Goal: Task Accomplishment & Management: Use online tool/utility

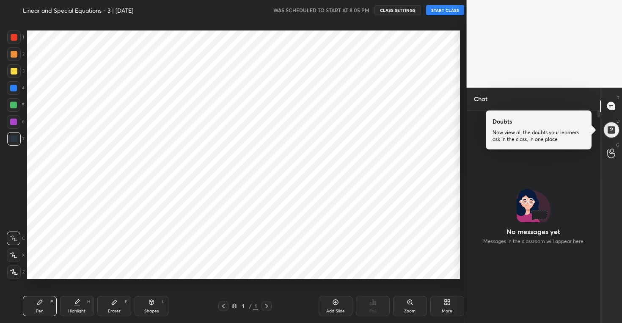
scroll to position [42058, 41894]
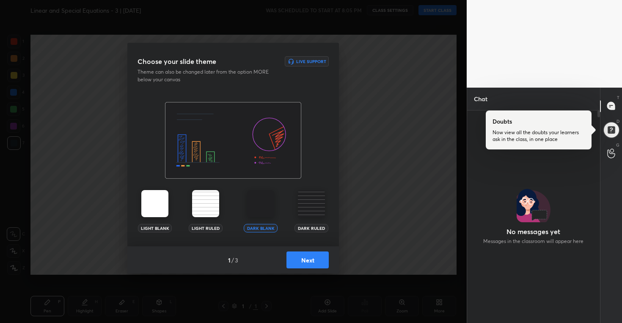
click at [296, 256] on button "Next" at bounding box center [308, 259] width 42 height 17
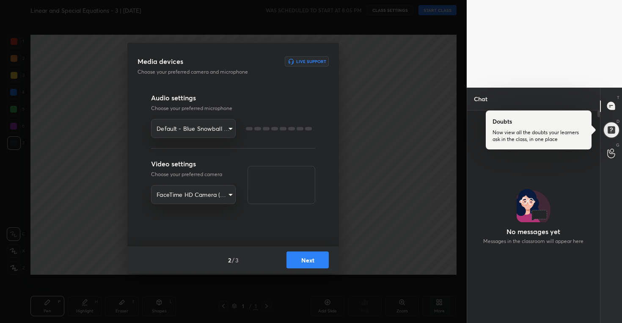
click at [296, 256] on button "Next" at bounding box center [308, 259] width 42 height 17
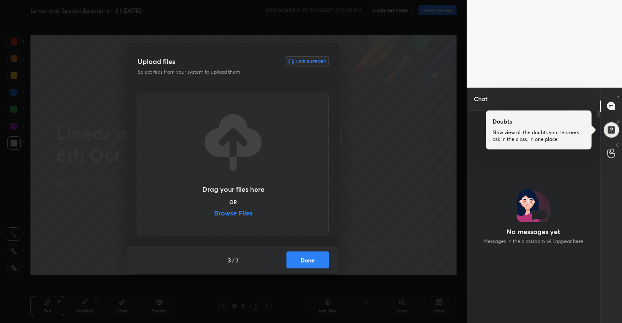
click at [297, 257] on button "Done" at bounding box center [308, 259] width 42 height 17
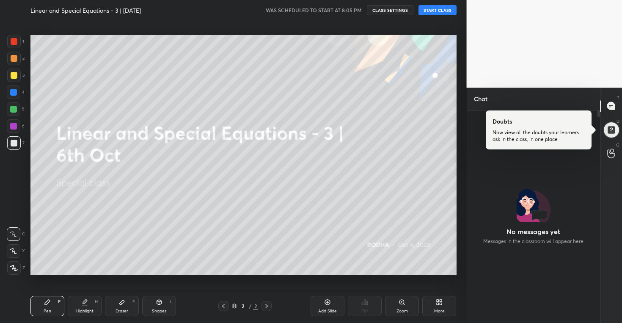
click at [433, 300] on div "More" at bounding box center [439, 306] width 34 height 20
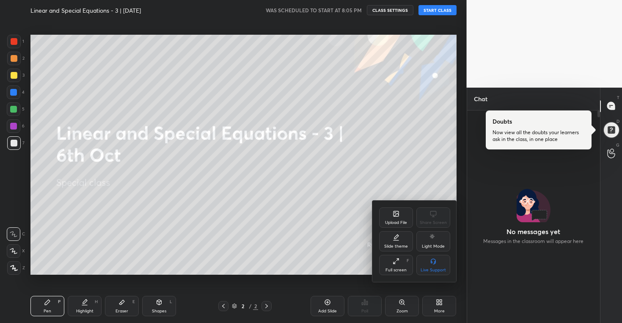
click at [442, 13] on div at bounding box center [311, 161] width 622 height 323
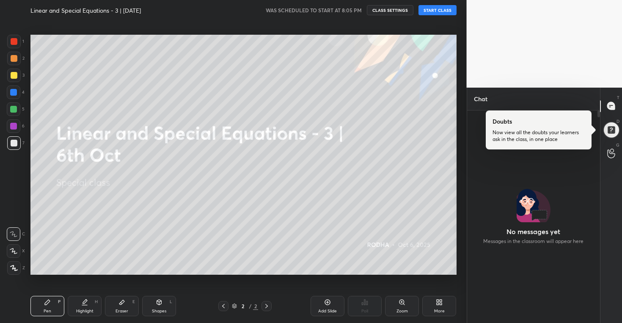
click at [439, 11] on button "START CLASS" at bounding box center [438, 10] width 38 height 10
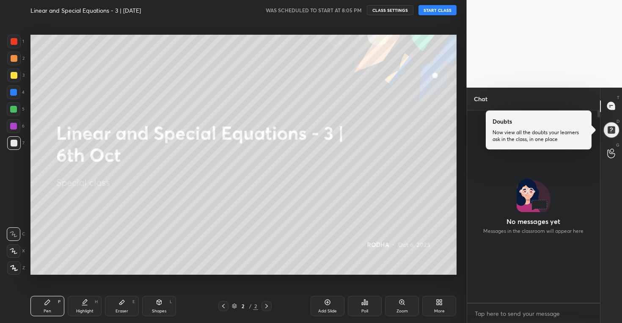
scroll to position [271, 0]
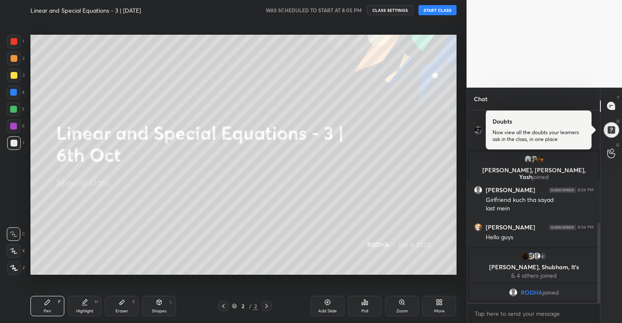
type textarea "x"
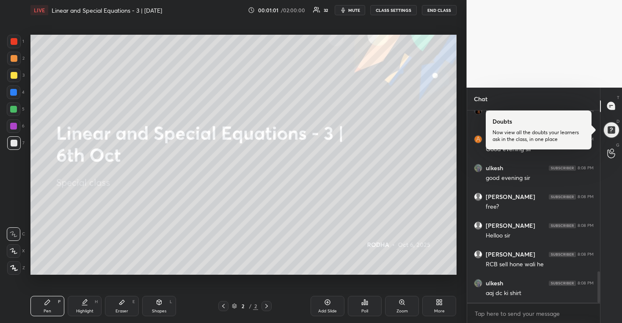
scroll to position [1023, 0]
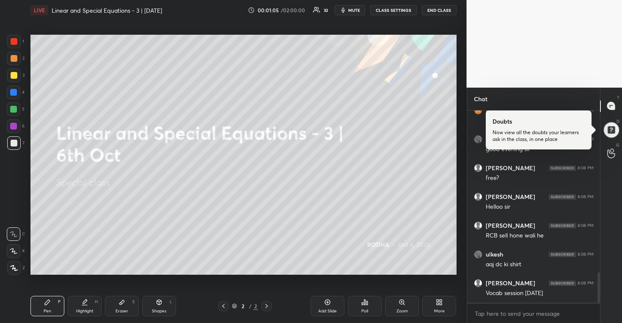
click at [439, 304] on icon at bounding box center [439, 302] width 7 height 7
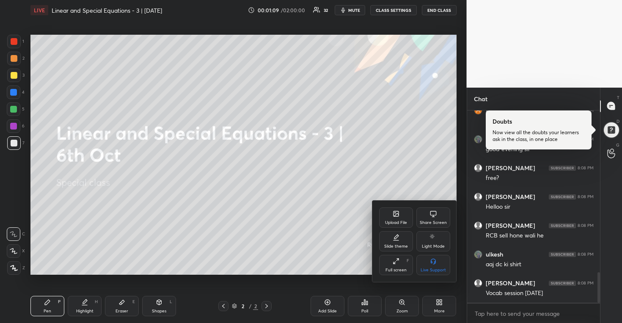
click at [398, 215] on icon at bounding box center [396, 213] width 5 height 5
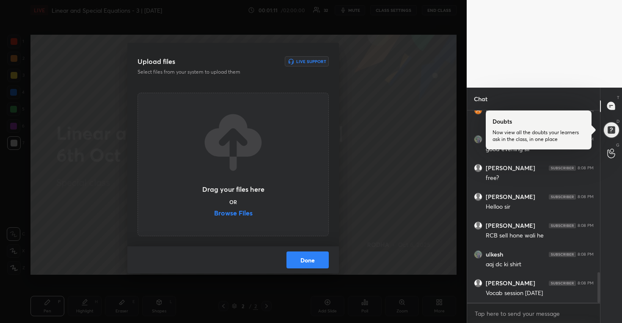
click at [229, 215] on label "Browse Files" at bounding box center [233, 214] width 39 height 9
click at [214, 215] on input "Browse Files" at bounding box center [214, 214] width 0 height 9
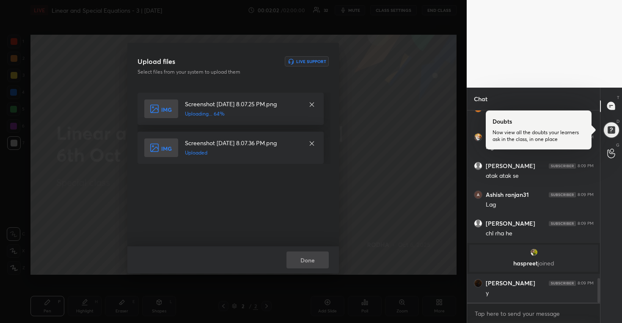
scroll to position [1319, 0]
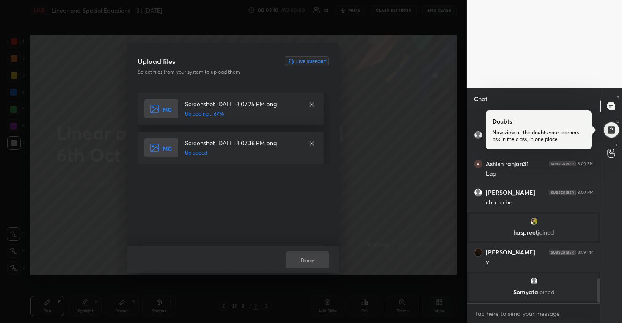
click at [406, 133] on div "Upload files Live Support Select files from your system to upload them Screensh…" at bounding box center [233, 161] width 467 height 323
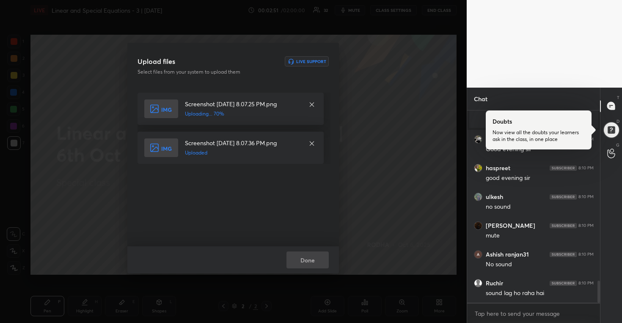
scroll to position [1505, 0]
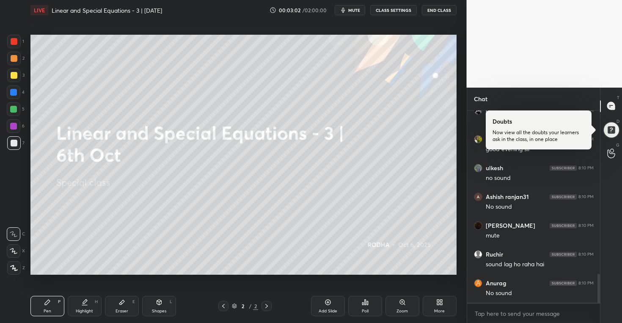
scroll to position [42058, 41894]
click at [435, 301] on div "More" at bounding box center [440, 306] width 34 height 20
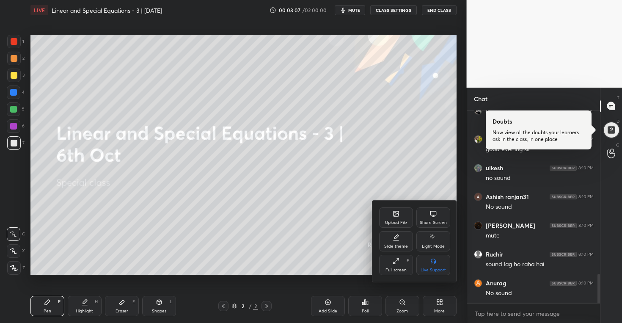
click at [399, 213] on icon at bounding box center [396, 213] width 7 height 7
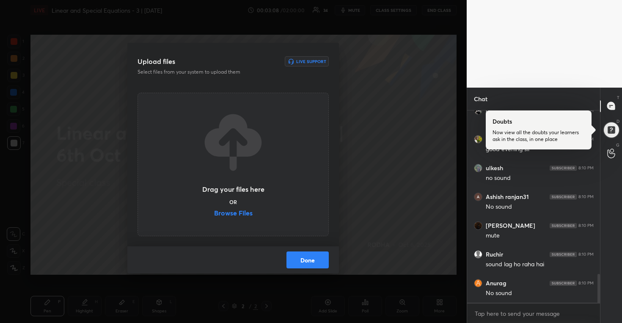
click at [236, 218] on label "Browse Files" at bounding box center [233, 214] width 39 height 9
click at [214, 218] on input "Browse Files" at bounding box center [214, 214] width 0 height 9
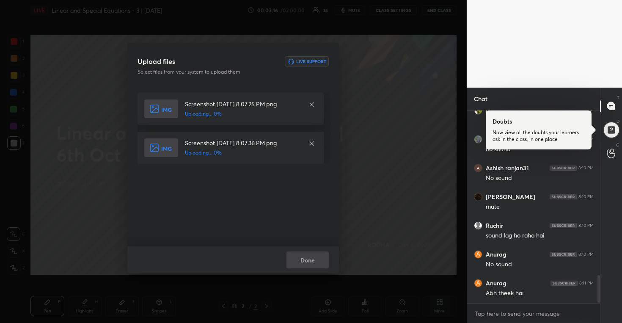
scroll to position [1145, 0]
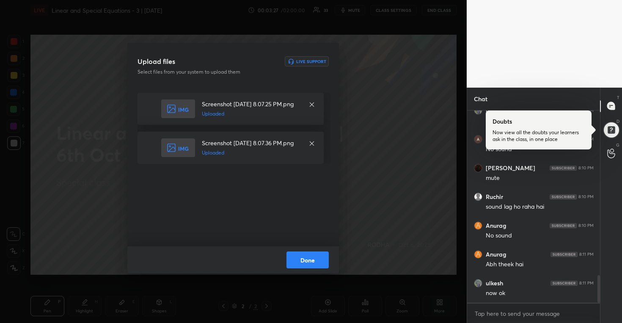
click at [318, 258] on button "Done" at bounding box center [308, 259] width 42 height 17
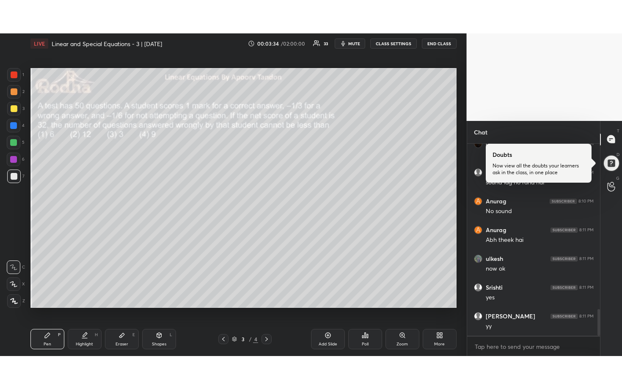
scroll to position [1231, 0]
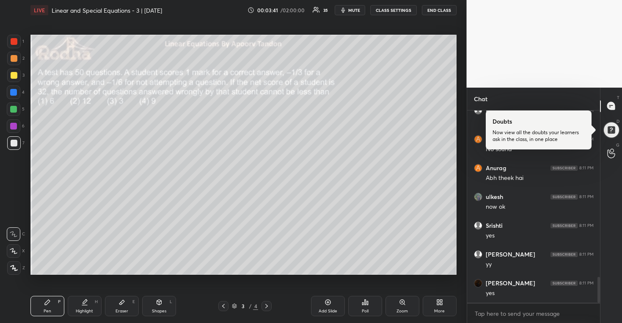
click at [442, 307] on div "More" at bounding box center [440, 306] width 34 height 20
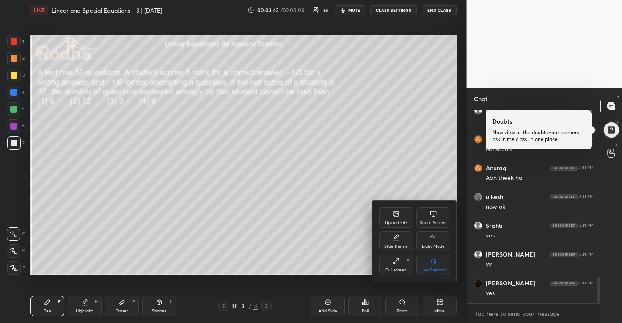
click at [398, 265] on div "Full screen F" at bounding box center [396, 265] width 34 height 20
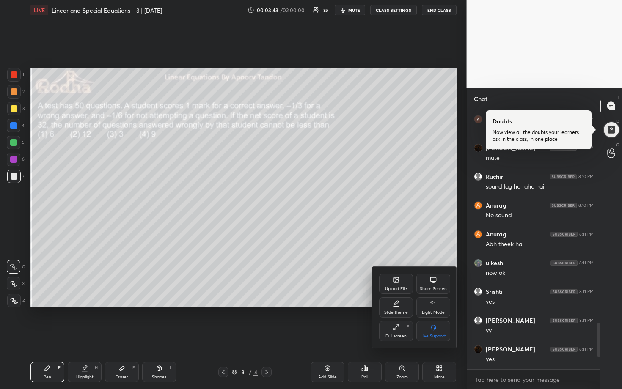
scroll to position [1190, 0]
click at [405, 247] on div at bounding box center [311, 194] width 622 height 389
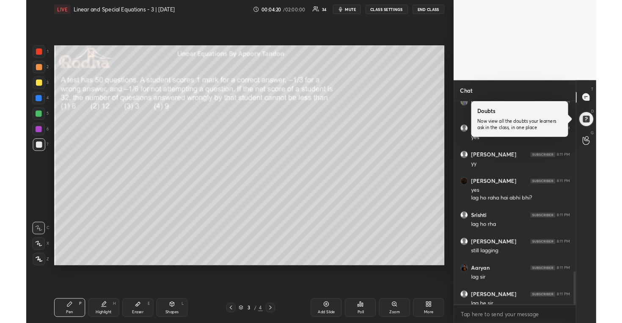
scroll to position [42058, 41894]
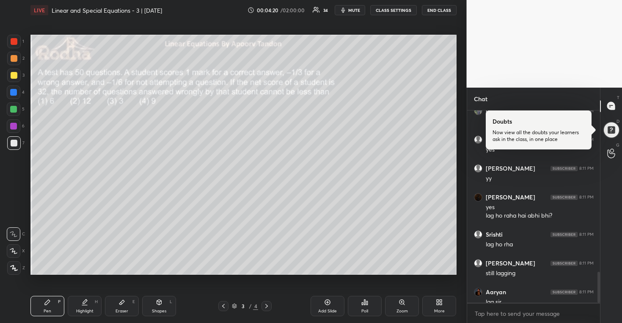
type textarea "x"
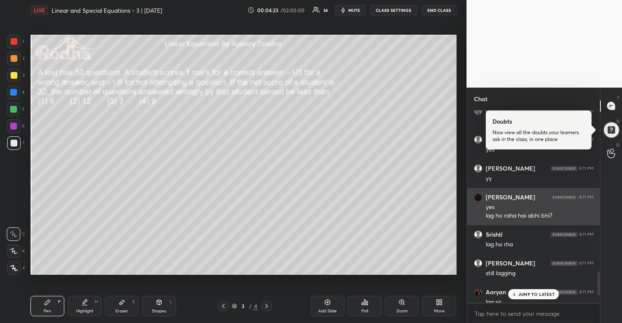
scroll to position [1409, 0]
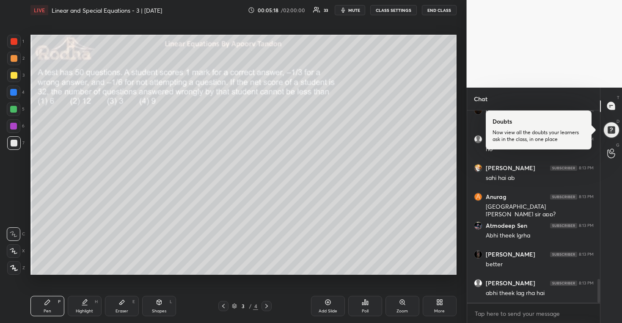
scroll to position [1389, 0]
click at [441, 303] on icon at bounding box center [441, 304] width 2 height 2
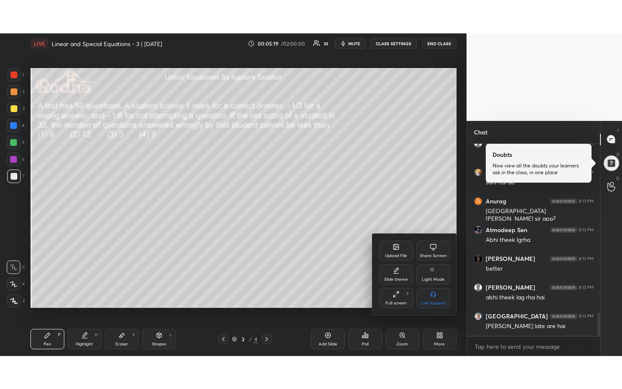
scroll to position [1418, 0]
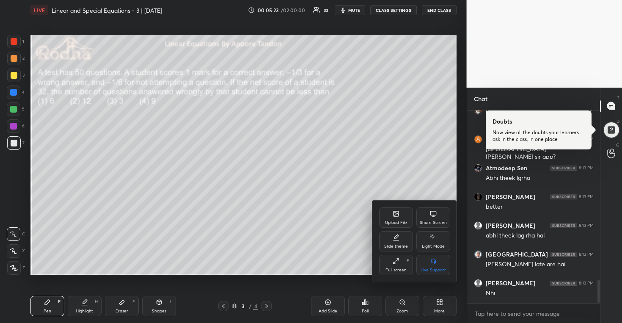
click at [399, 262] on icon at bounding box center [396, 261] width 7 height 7
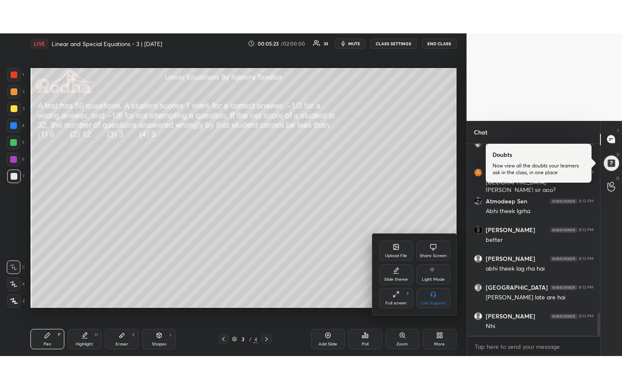
scroll to position [0, 0]
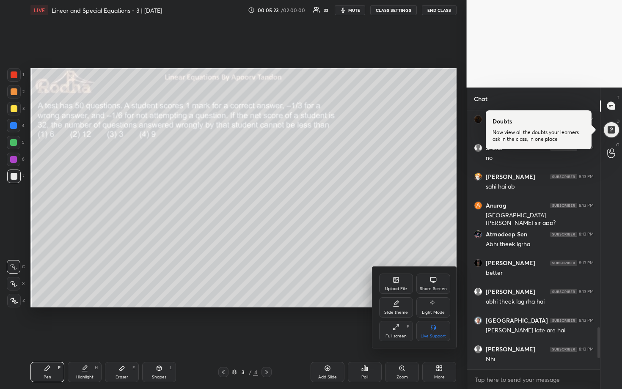
type textarea "x"
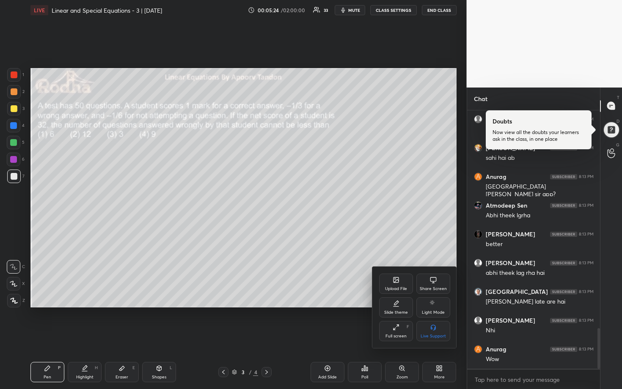
click at [343, 259] on div at bounding box center [311, 194] width 622 height 389
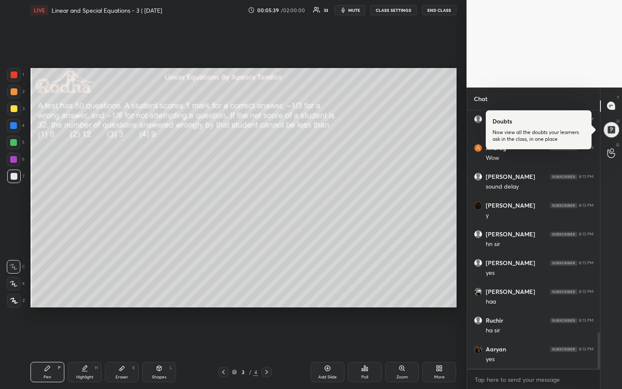
click at [368, 323] on div "Poll" at bounding box center [365, 372] width 34 height 20
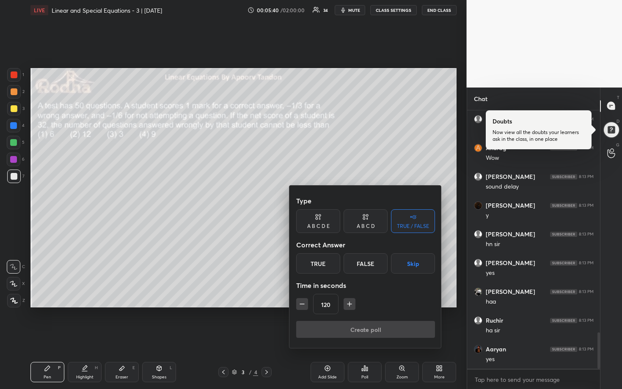
click at [362, 221] on div "A B C D" at bounding box center [366, 222] width 44 height 24
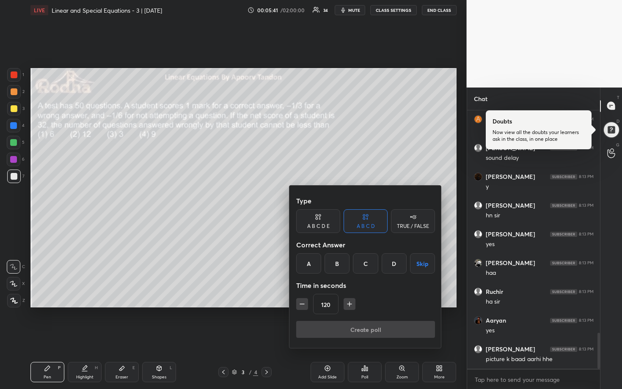
click at [360, 262] on div "C" at bounding box center [365, 264] width 25 height 20
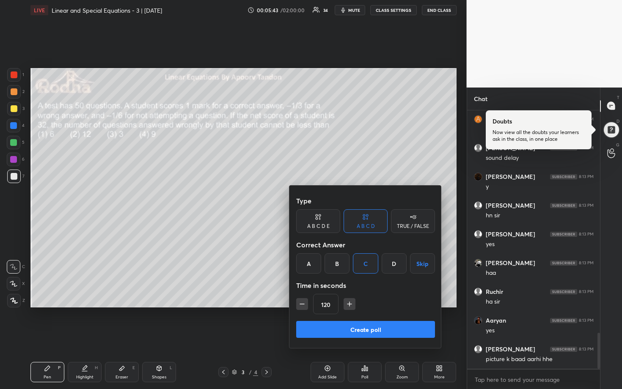
click at [300, 301] on icon "button" at bounding box center [302, 304] width 8 height 8
click at [302, 302] on icon "button" at bounding box center [302, 304] width 8 height 8
click at [303, 303] on icon "button" at bounding box center [302, 304] width 8 height 8
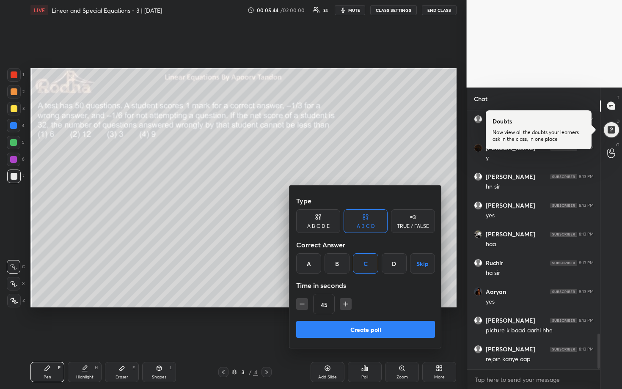
click at [303, 303] on icon "button" at bounding box center [302, 304] width 8 height 8
type input "15"
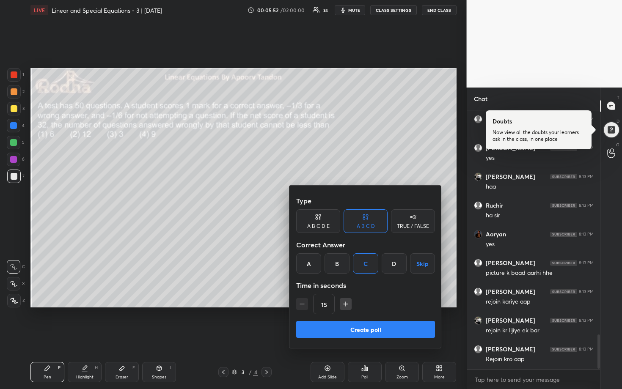
click at [241, 264] on div at bounding box center [311, 194] width 622 height 389
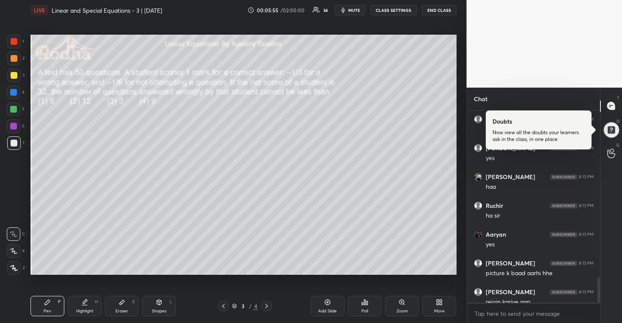
type textarea "x"
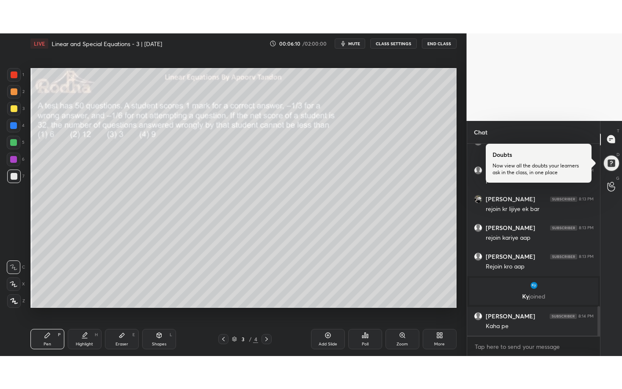
scroll to position [1078, 0]
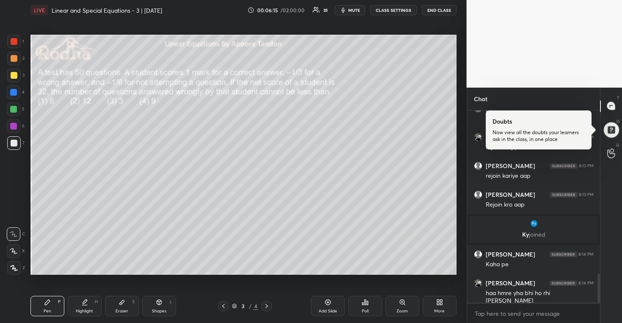
click at [438, 303] on icon at bounding box center [438, 304] width 2 height 2
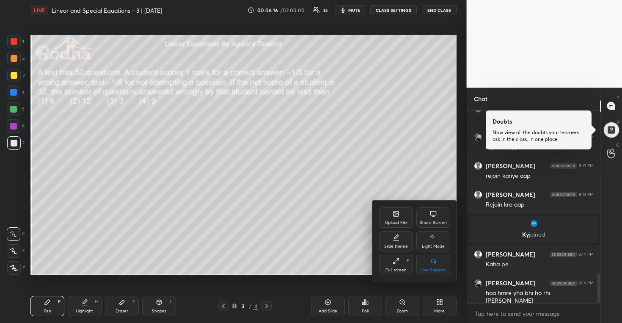
click at [396, 261] on icon at bounding box center [396, 261] width 7 height 7
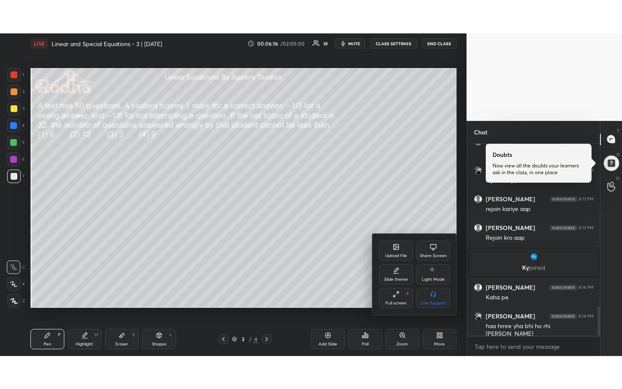
scroll to position [1041, 0]
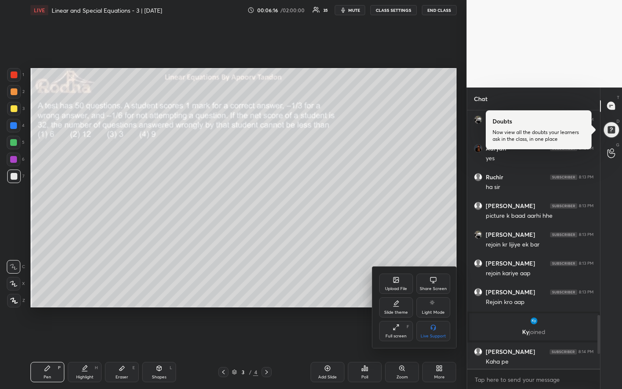
type textarea "x"
click at [379, 197] on div at bounding box center [311, 194] width 622 height 389
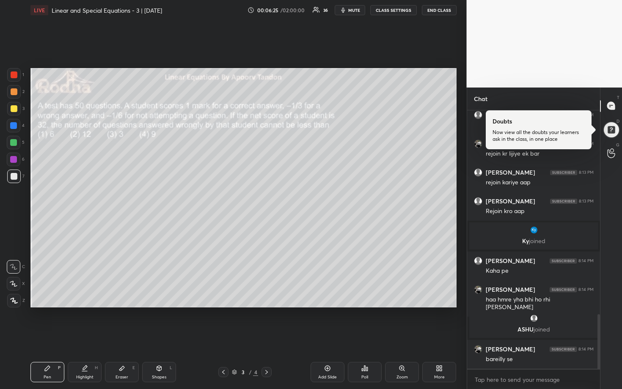
scroll to position [971, 0]
click at [367, 323] on div "Poll" at bounding box center [365, 372] width 34 height 20
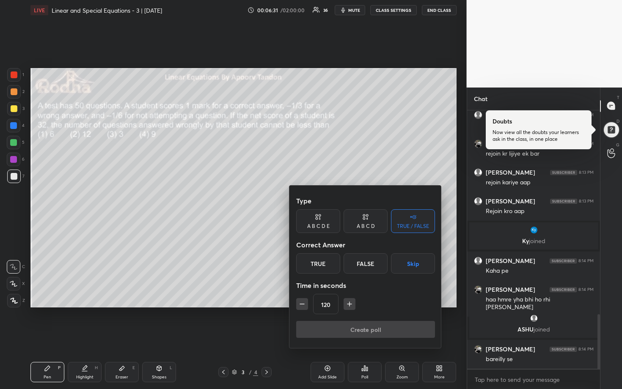
click at [364, 224] on div "A B C D" at bounding box center [366, 226] width 18 height 5
click at [361, 264] on div "C" at bounding box center [365, 264] width 25 height 20
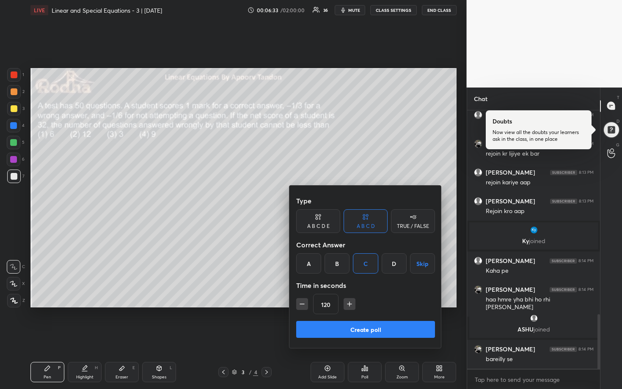
click at [303, 303] on icon "button" at bounding box center [302, 304] width 8 height 8
click at [304, 305] on icon "button" at bounding box center [302, 304] width 8 height 8
click at [304, 306] on icon "button" at bounding box center [302, 304] width 8 height 8
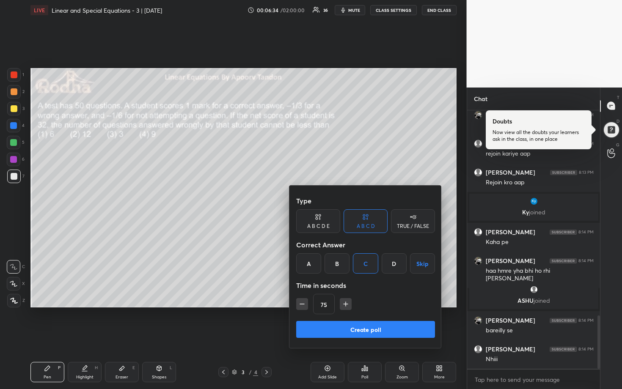
click at [304, 306] on icon "button" at bounding box center [302, 304] width 8 height 8
click at [304, 305] on icon "button" at bounding box center [302, 304] width 8 height 8
click at [305, 304] on icon "button" at bounding box center [302, 304] width 8 height 8
click at [305, 303] on icon "button" at bounding box center [302, 304] width 8 height 8
type input "15"
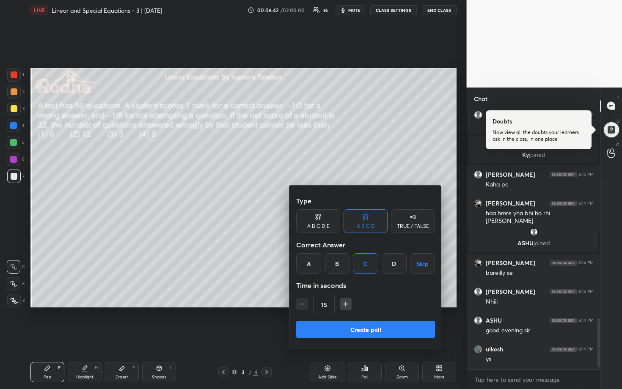
scroll to position [0, 0]
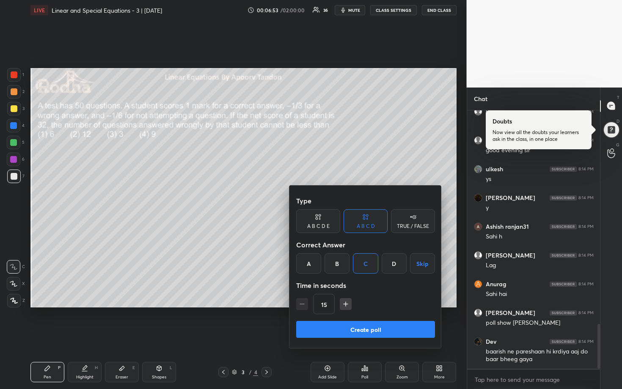
click at [372, 323] on button "Create poll" at bounding box center [365, 329] width 139 height 17
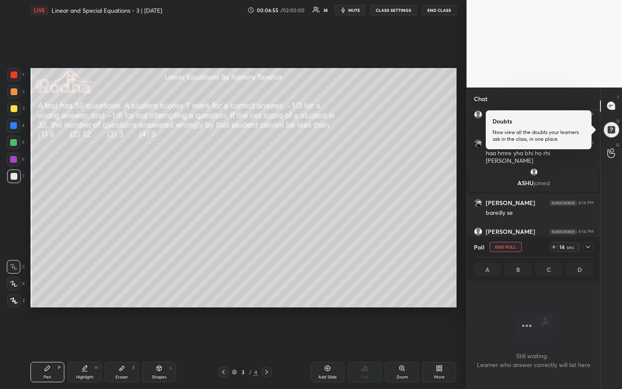
click at [587, 247] on icon at bounding box center [588, 247] width 7 height 7
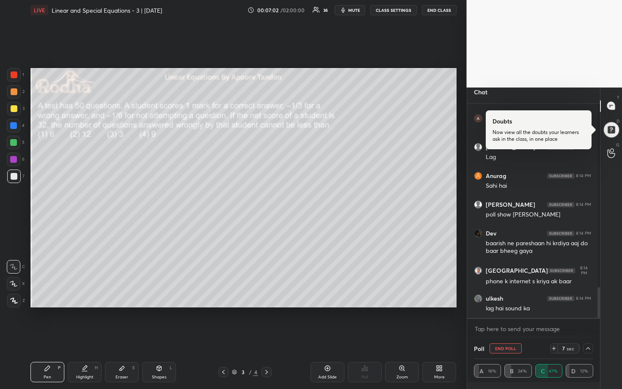
click at [585, 323] on icon at bounding box center [588, 348] width 7 height 7
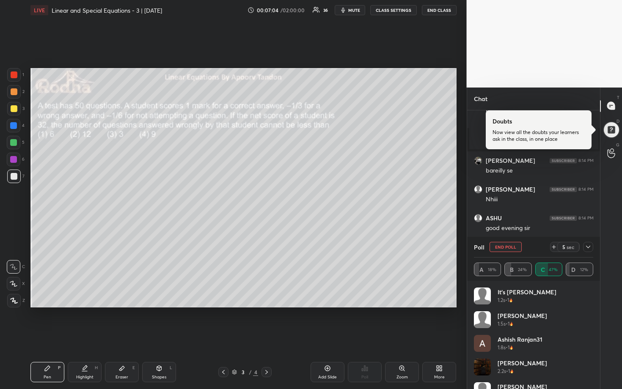
click at [589, 247] on icon at bounding box center [588, 247] width 4 height 3
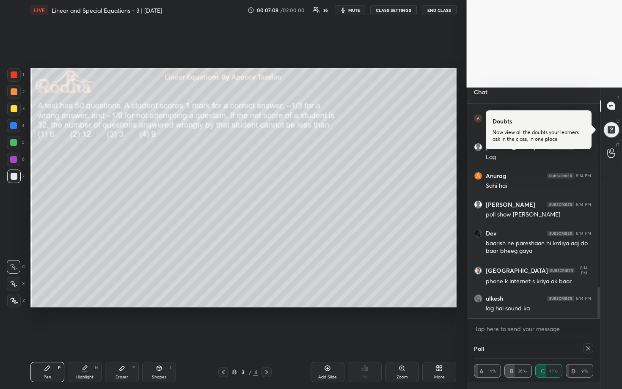
click at [587, 323] on div "Poll A 14% B 36% C 41% D 9%" at bounding box center [533, 361] width 133 height 44
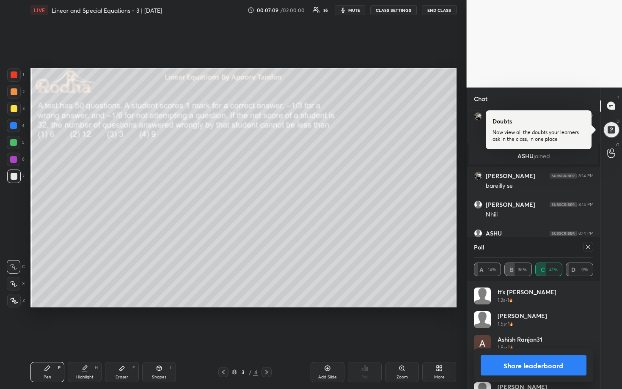
click at [545, 323] on button "Share leaderboard" at bounding box center [534, 366] width 106 height 20
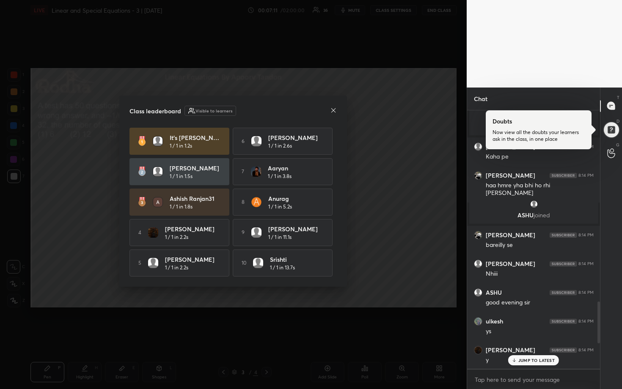
click at [331, 108] on icon at bounding box center [333, 110] width 7 height 7
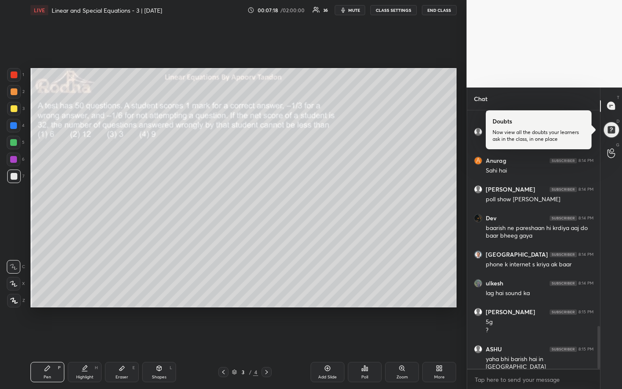
click at [18, 141] on div at bounding box center [14, 143] width 14 height 14
click at [13, 108] on div at bounding box center [14, 108] width 7 height 7
click at [12, 99] on div "1 2 3 4 5 6 7" at bounding box center [16, 127] width 18 height 119
click at [16, 97] on div at bounding box center [14, 92] width 14 height 14
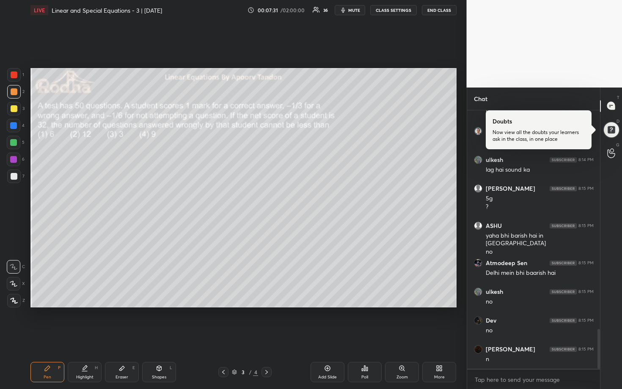
click at [14, 108] on div at bounding box center [14, 108] width 7 height 7
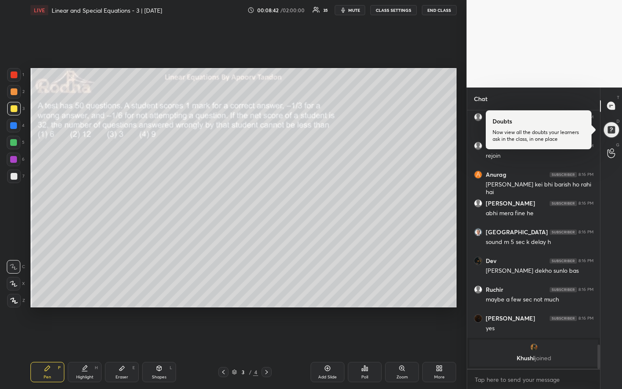
scroll to position [2133, 0]
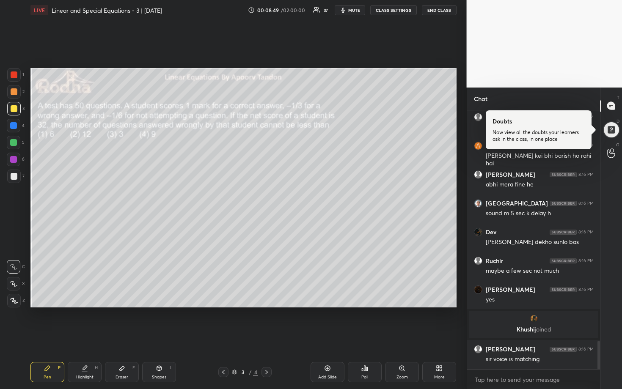
drag, startPoint x: 13, startPoint y: 143, endPoint x: 25, endPoint y: 149, distance: 13.1
click at [13, 143] on div at bounding box center [13, 142] width 7 height 7
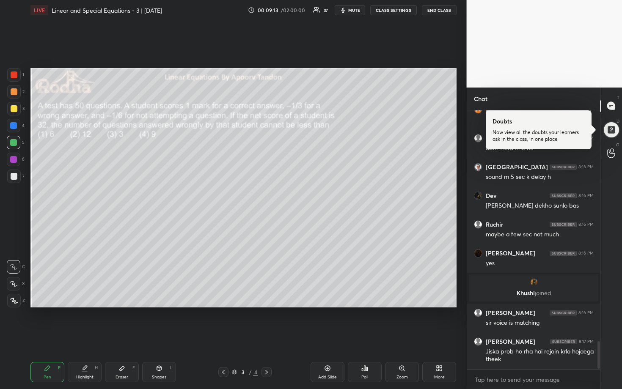
scroll to position [2198, 0]
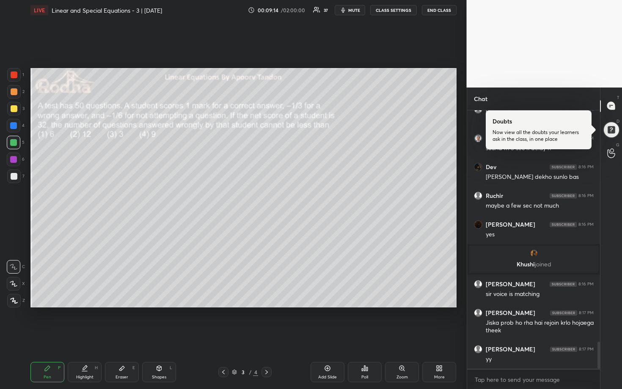
click at [12, 286] on icon at bounding box center [14, 284] width 8 height 6
click at [11, 175] on div at bounding box center [14, 176] width 7 height 7
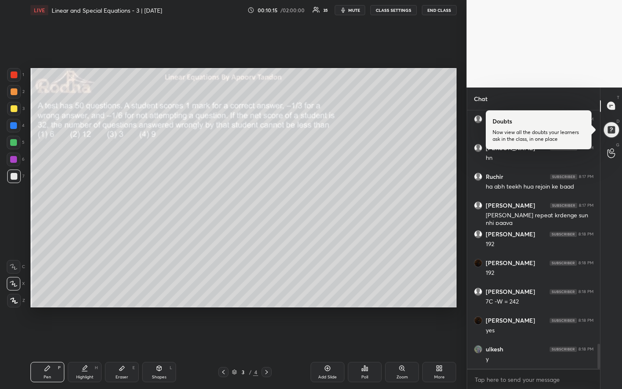
scroll to position [2457, 0]
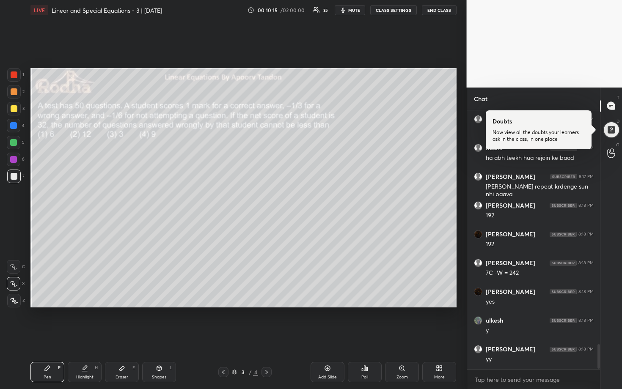
click at [14, 143] on div at bounding box center [13, 142] width 7 height 7
click at [15, 109] on div at bounding box center [14, 108] width 7 height 7
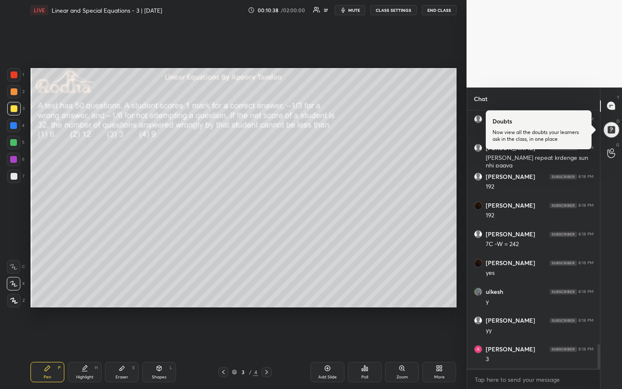
scroll to position [2515, 0]
click at [14, 142] on div at bounding box center [13, 142] width 7 height 7
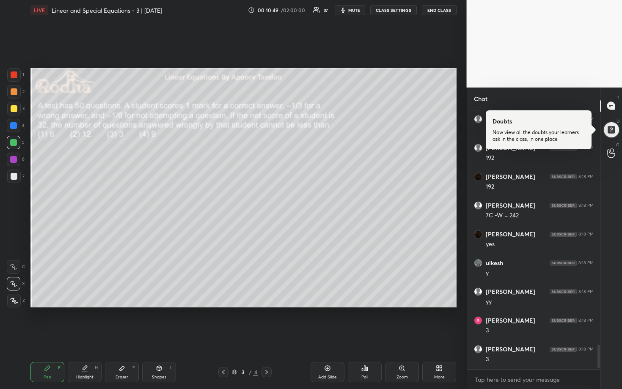
scroll to position [2544, 0]
click at [13, 163] on div at bounding box center [14, 160] width 14 height 14
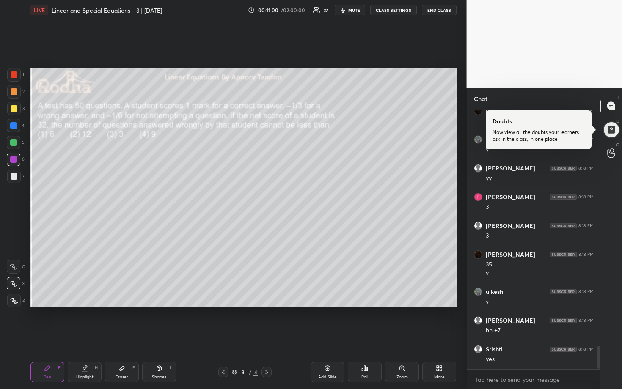
scroll to position [2667, 0]
click at [15, 96] on div at bounding box center [14, 92] width 14 height 14
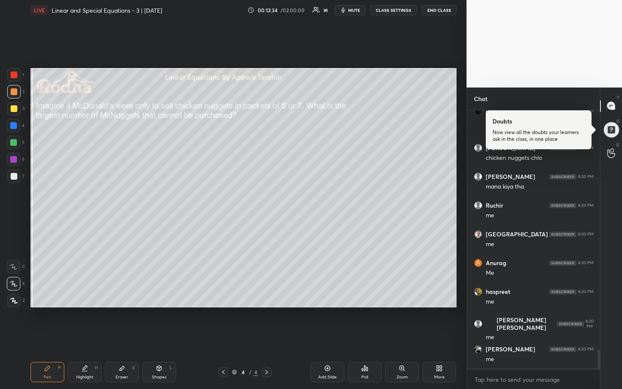
scroll to position [3289, 0]
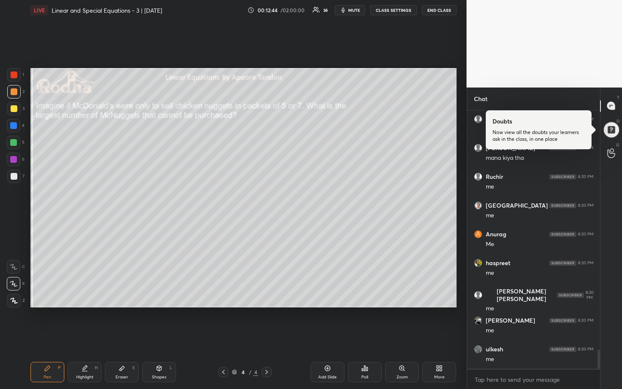
click at [17, 110] on div at bounding box center [14, 109] width 14 height 14
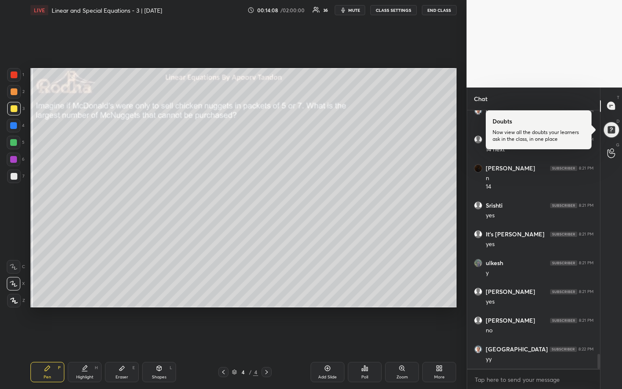
scroll to position [4330, 0]
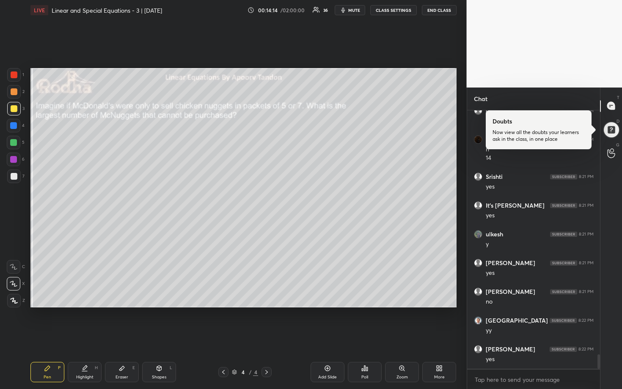
click at [14, 143] on div at bounding box center [13, 142] width 7 height 7
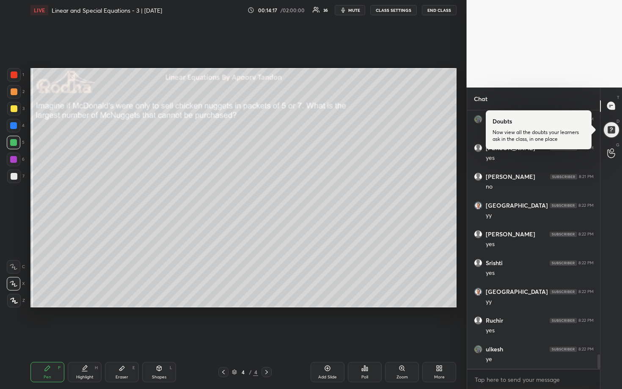
scroll to position [4474, 0]
drag, startPoint x: 16, startPoint y: 107, endPoint x: 21, endPoint y: 106, distance: 5.1
click at [17, 107] on div at bounding box center [14, 108] width 7 height 7
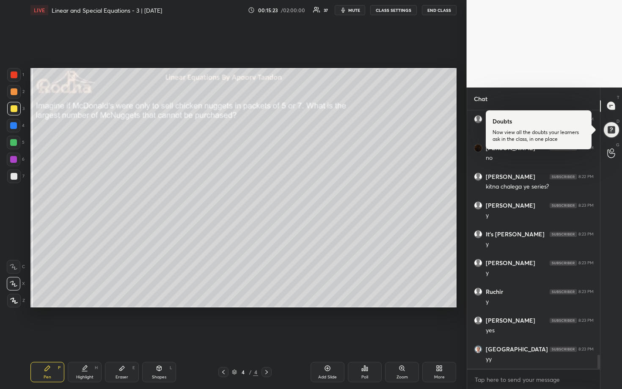
scroll to position [4540, 0]
click at [17, 146] on div at bounding box center [14, 143] width 14 height 14
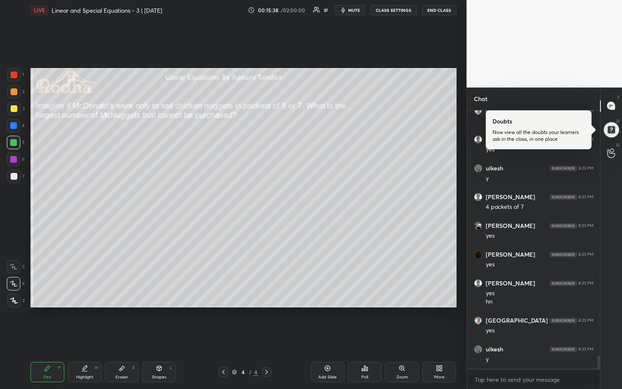
scroll to position [4779, 0]
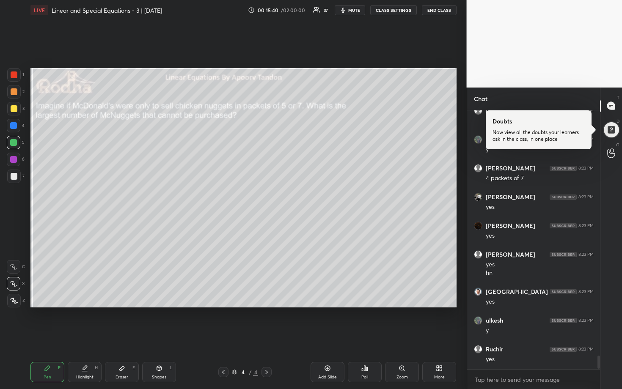
click at [21, 125] on div "4" at bounding box center [16, 126] width 18 height 14
drag, startPoint x: 15, startPoint y: 126, endPoint x: 25, endPoint y: 127, distance: 10.7
click at [15, 127] on div at bounding box center [13, 125] width 7 height 7
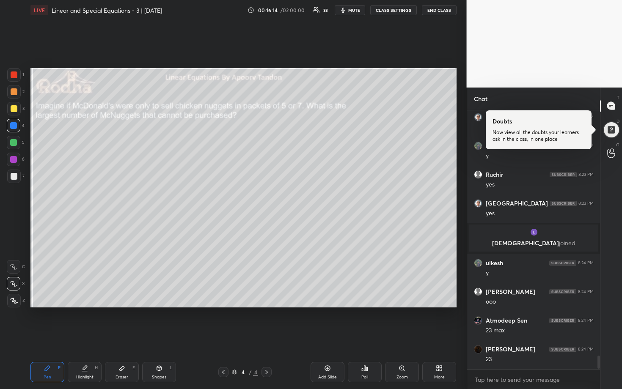
scroll to position [4789, 0]
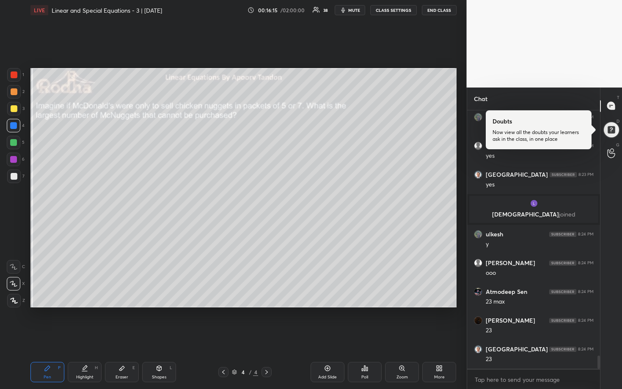
click at [16, 95] on div at bounding box center [14, 92] width 14 height 14
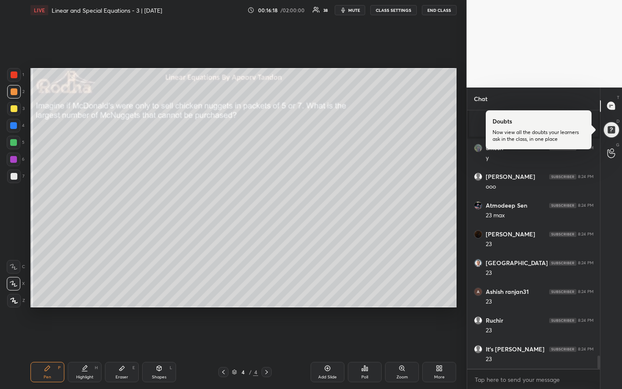
drag, startPoint x: 12, startPoint y: 142, endPoint x: 26, endPoint y: 136, distance: 14.6
click at [13, 142] on div at bounding box center [13, 142] width 7 height 7
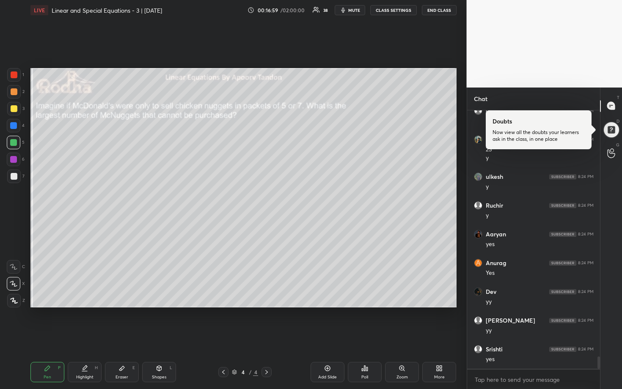
scroll to position [5200, 0]
click at [321, 323] on div "Add Slide" at bounding box center [327, 377] width 19 height 4
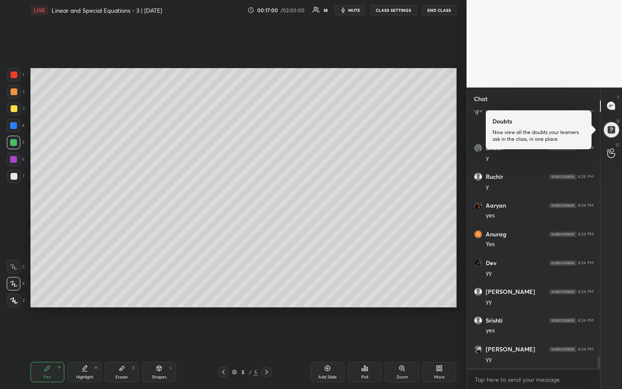
scroll to position [5229, 0]
click at [14, 108] on div at bounding box center [14, 108] width 7 height 7
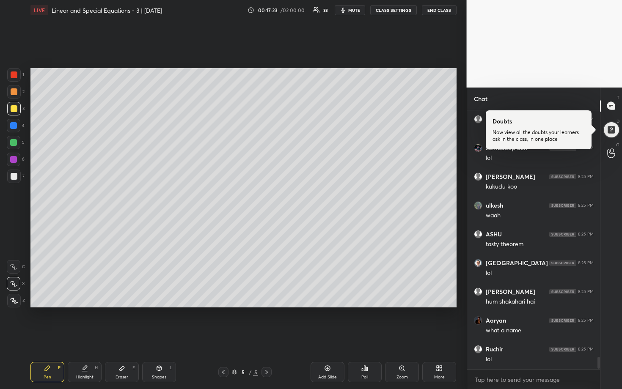
scroll to position [5488, 0]
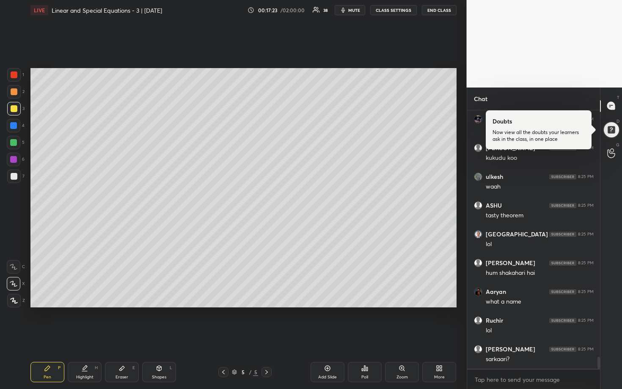
click at [16, 140] on div at bounding box center [13, 142] width 7 height 7
drag, startPoint x: 14, startPoint y: 176, endPoint x: 28, endPoint y: 173, distance: 13.4
click at [15, 176] on div at bounding box center [14, 176] width 7 height 7
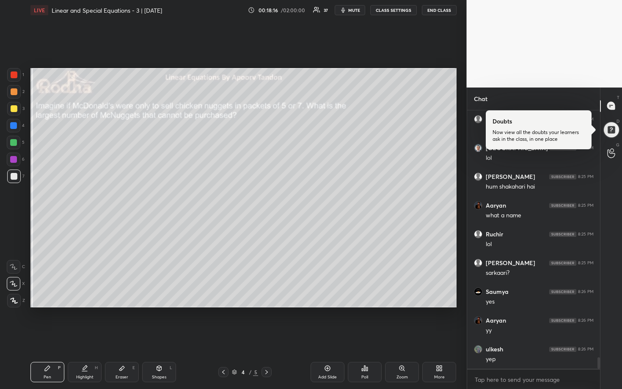
scroll to position [5603, 0]
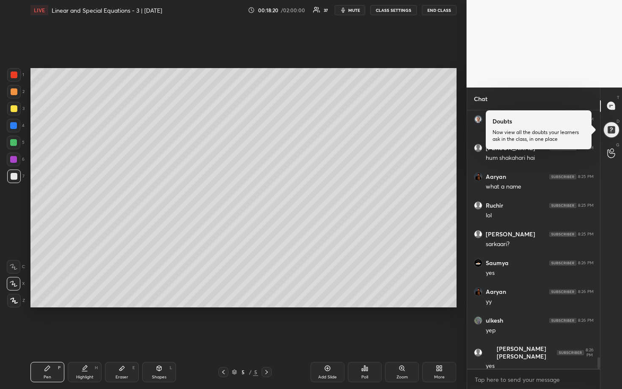
click at [14, 143] on div at bounding box center [13, 142] width 7 height 7
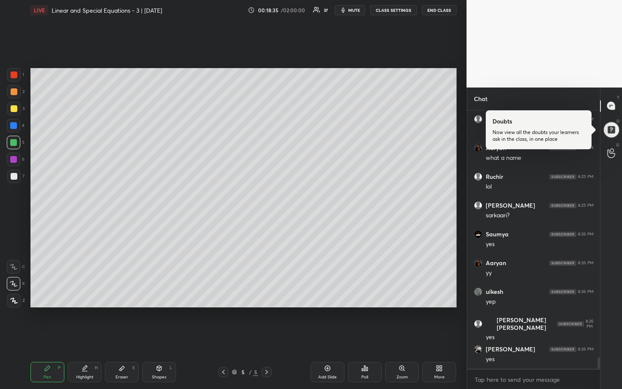
click at [11, 177] on div at bounding box center [14, 176] width 7 height 7
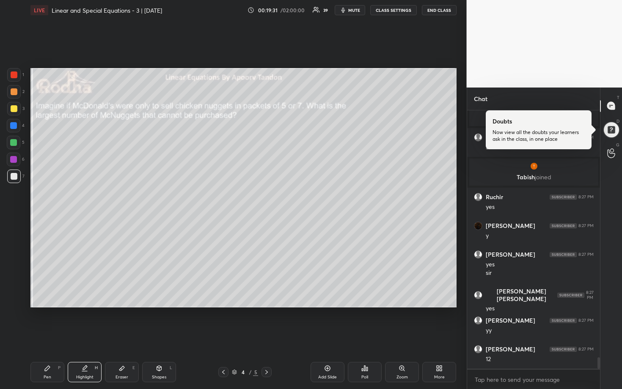
scroll to position [5639, 0]
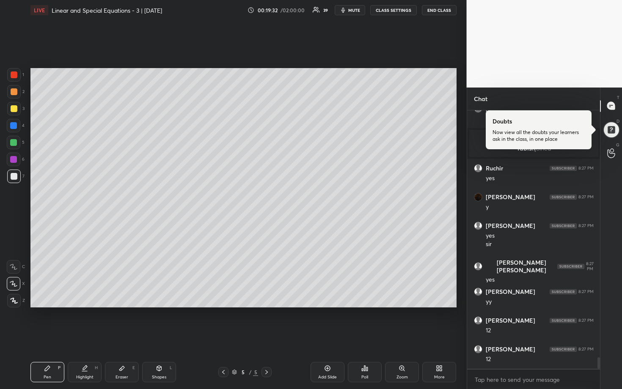
click at [16, 141] on div at bounding box center [13, 142] width 7 height 7
click at [17, 177] on div at bounding box center [14, 176] width 7 height 7
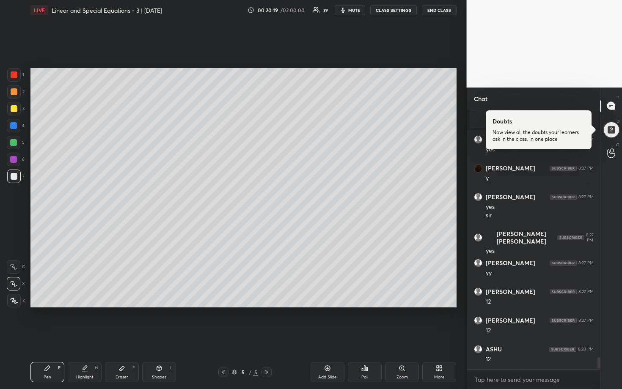
scroll to position [5697, 0]
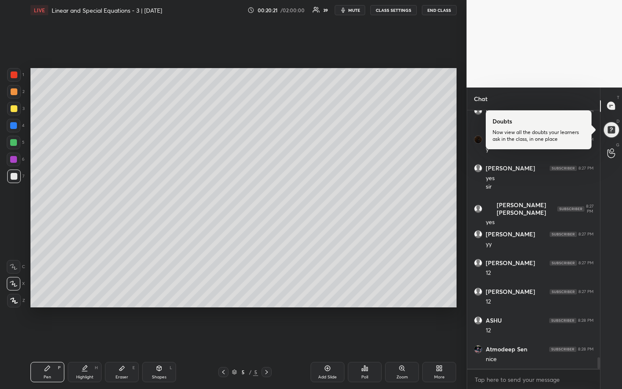
click at [14, 92] on div at bounding box center [14, 91] width 7 height 7
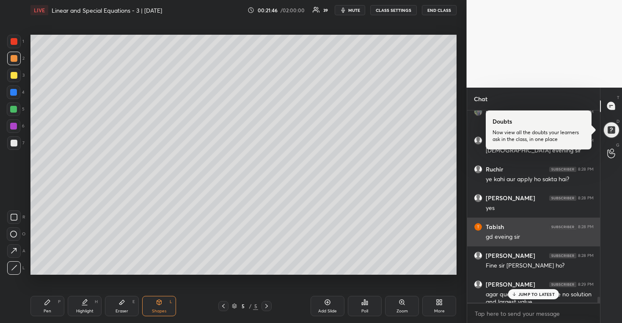
scroll to position [6153, 0]
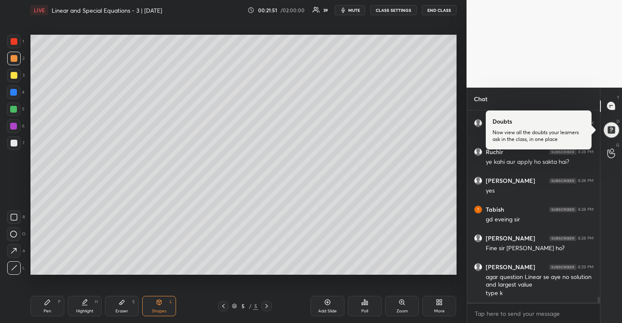
click at [18, 76] on div at bounding box center [14, 76] width 14 height 14
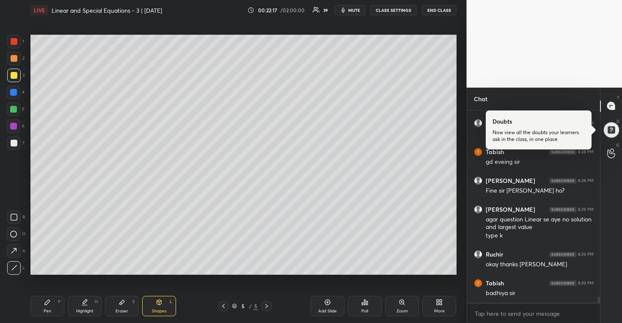
scroll to position [6240, 0]
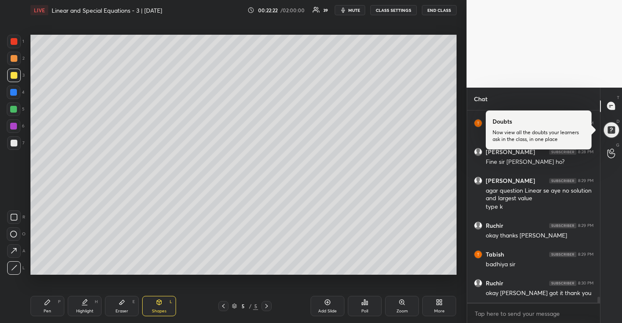
click at [443, 306] on div "More" at bounding box center [439, 306] width 34 height 20
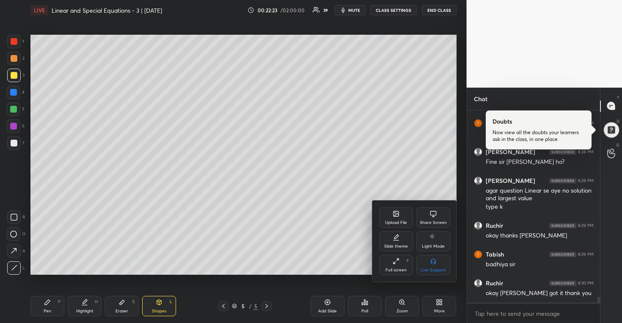
click at [398, 222] on div "Upload File" at bounding box center [396, 223] width 22 height 4
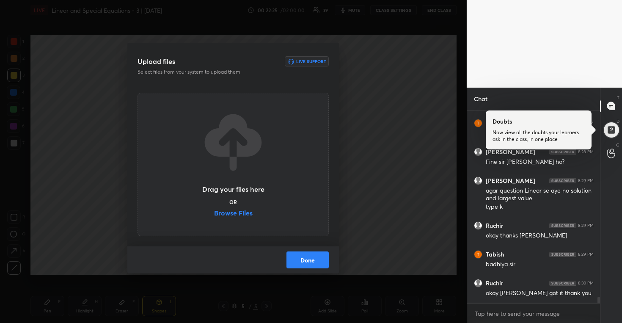
click at [227, 212] on label "Browse Files" at bounding box center [233, 214] width 39 height 9
click at [214, 212] on input "Browse Files" at bounding box center [214, 214] width 0 height 9
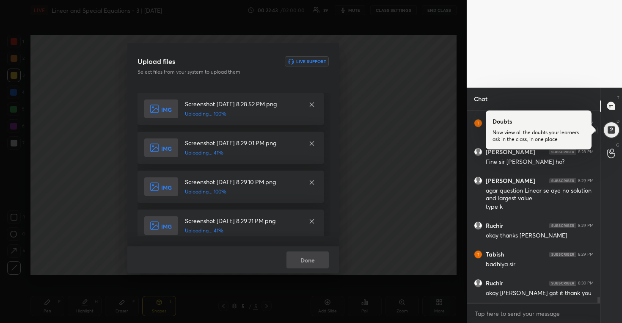
click at [608, 131] on div at bounding box center [611, 130] width 18 height 18
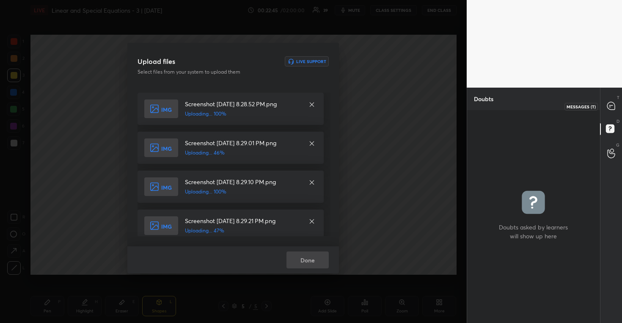
click at [612, 106] on icon at bounding box center [611, 106] width 8 height 8
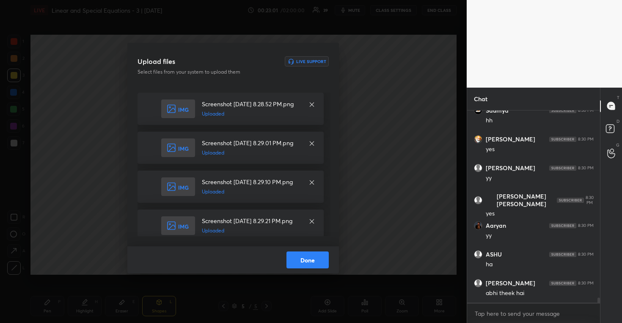
scroll to position [7063, 0]
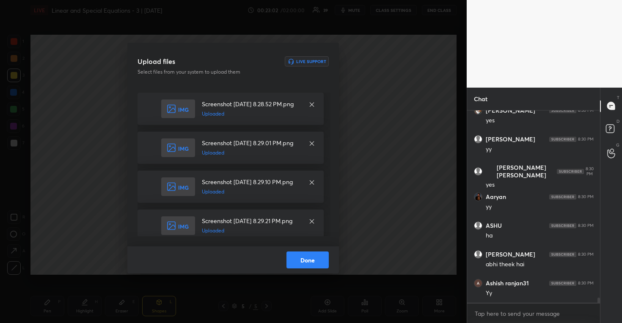
click at [311, 259] on button "Done" at bounding box center [308, 259] width 42 height 17
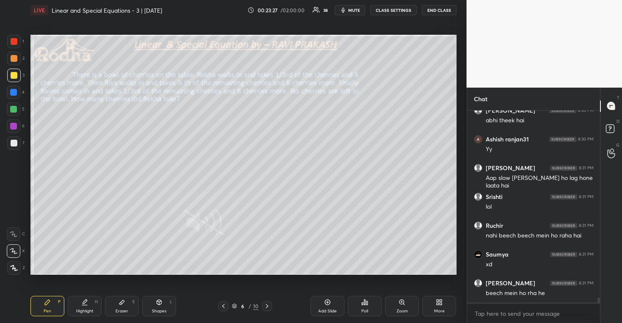
scroll to position [7235, 0]
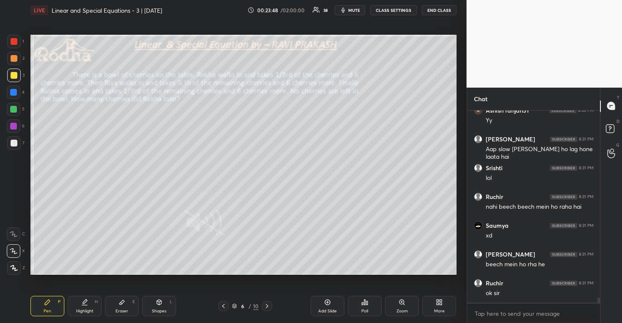
click at [350, 10] on span "mute" at bounding box center [354, 10] width 12 height 6
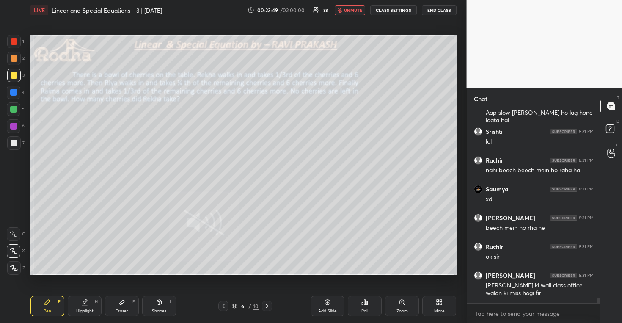
click at [350, 10] on span "unmute" at bounding box center [353, 10] width 18 height 6
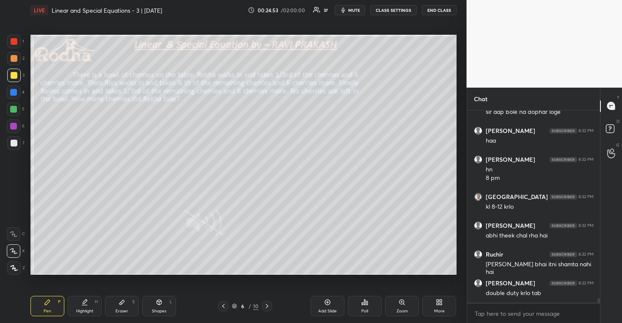
scroll to position [7519, 0]
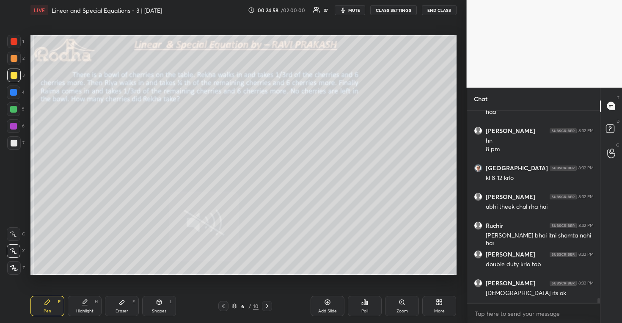
click at [356, 9] on span "mute" at bounding box center [354, 10] width 12 height 6
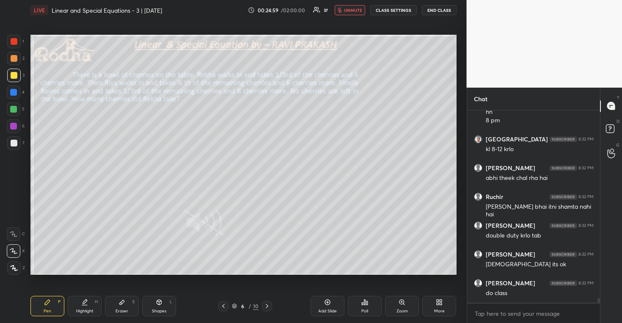
click at [431, 9] on button "END CLASS" at bounding box center [439, 10] width 35 height 10
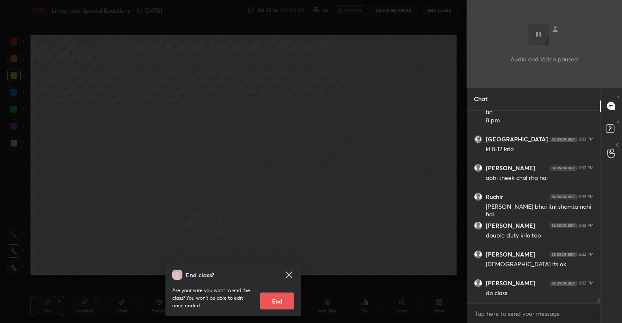
scroll to position [7584, 0]
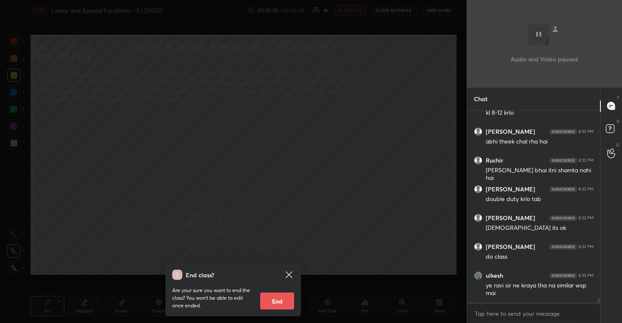
click at [342, 100] on div "End class? Are your sure you want to end the class? You won’t be able to edit o…" at bounding box center [233, 161] width 467 height 323
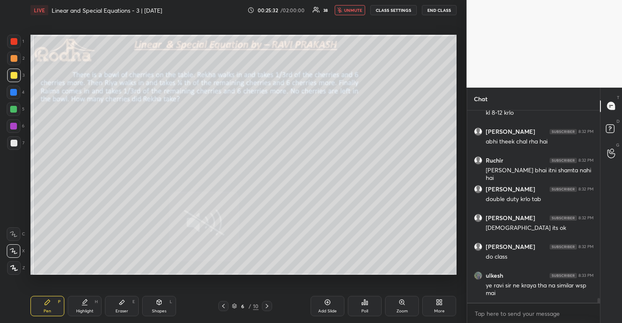
click at [356, 13] on span "unmute" at bounding box center [353, 10] width 18 height 6
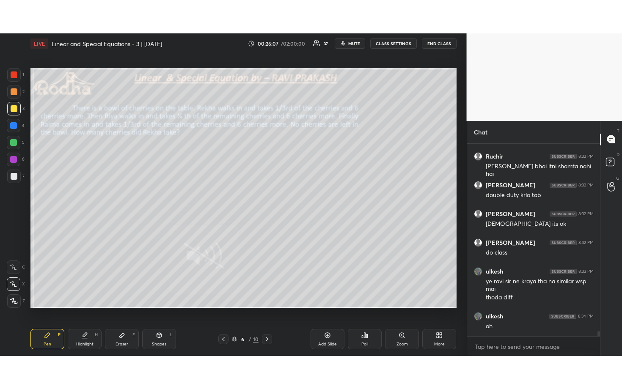
scroll to position [7650, 0]
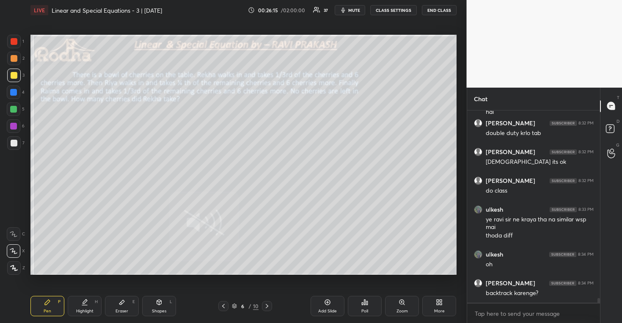
click at [436, 295] on div "Pen P Highlight H Eraser E Shapes L 6 / 10 Add Slide Poll Zoom More" at bounding box center [243, 306] width 426 height 34
click at [438, 301] on icon at bounding box center [438, 301] width 2 height 2
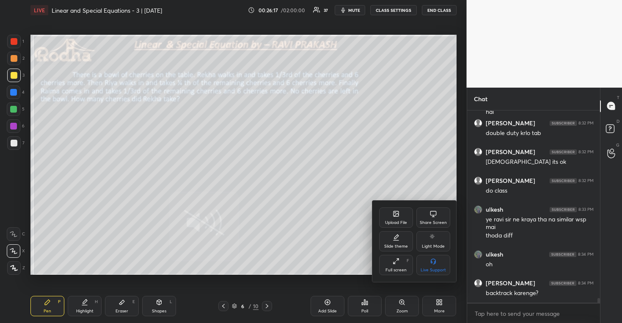
click at [395, 261] on icon at bounding box center [396, 261] width 7 height 7
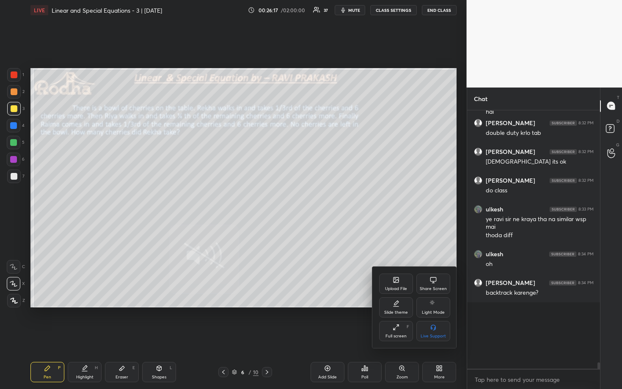
scroll to position [7584, 0]
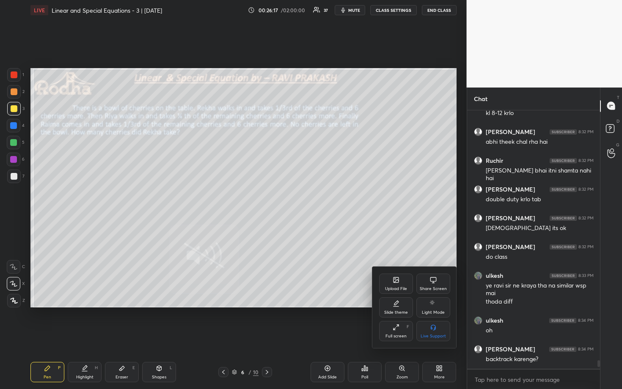
type textarea "x"
click at [407, 200] on div at bounding box center [311, 194] width 622 height 389
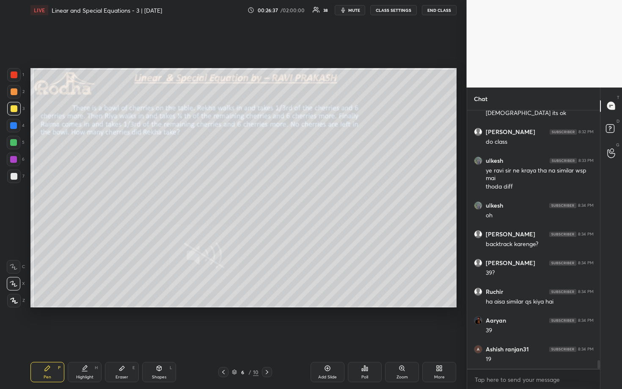
scroll to position [7728, 0]
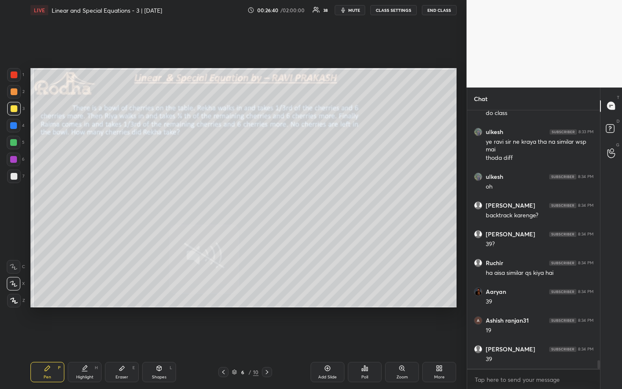
click at [13, 142] on div at bounding box center [13, 142] width 7 height 7
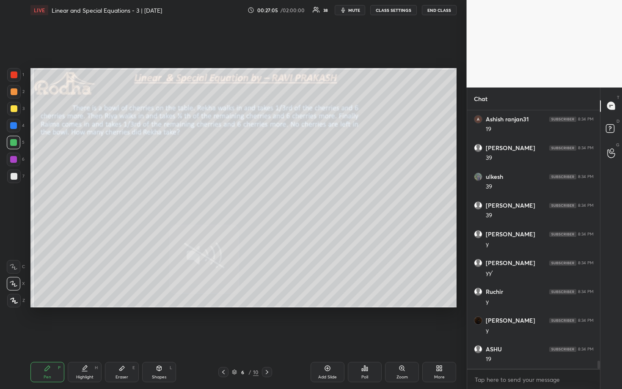
scroll to position [7958, 0]
click at [15, 174] on div at bounding box center [14, 176] width 7 height 7
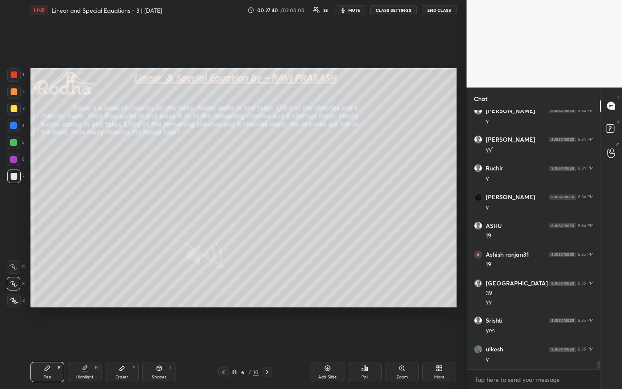
scroll to position [8081, 0]
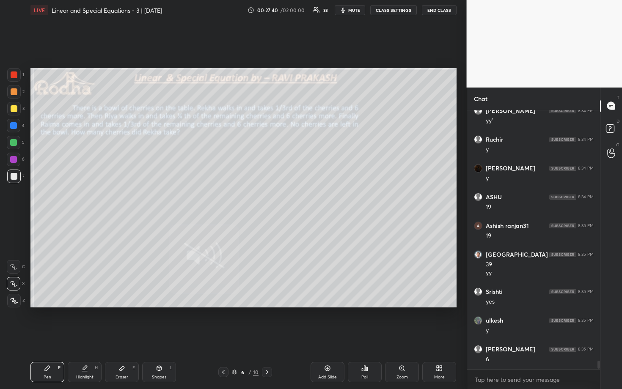
drag, startPoint x: 15, startPoint y: 141, endPoint x: 25, endPoint y: 144, distance: 11.1
click at [16, 141] on div at bounding box center [13, 142] width 7 height 7
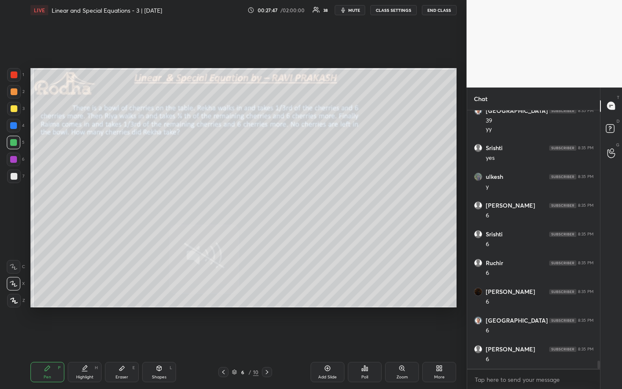
scroll to position [8254, 0]
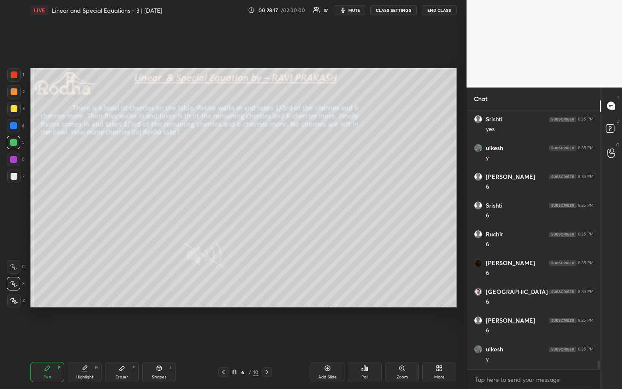
click at [16, 179] on div at bounding box center [14, 176] width 7 height 7
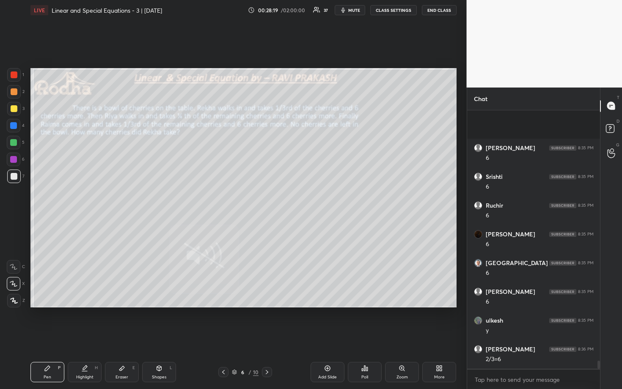
scroll to position [8340, 0]
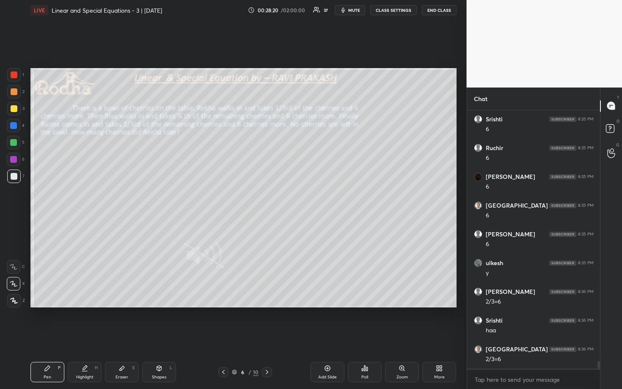
drag, startPoint x: 15, startPoint y: 97, endPoint x: 25, endPoint y: 107, distance: 14.1
click at [15, 97] on div at bounding box center [14, 92] width 14 height 14
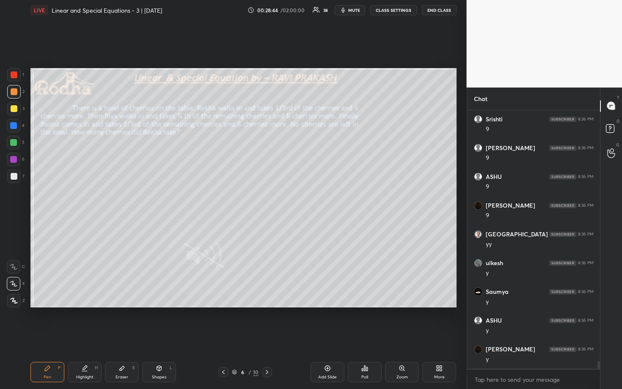
scroll to position [8801, 0]
click at [10, 138] on div at bounding box center [14, 143] width 14 height 14
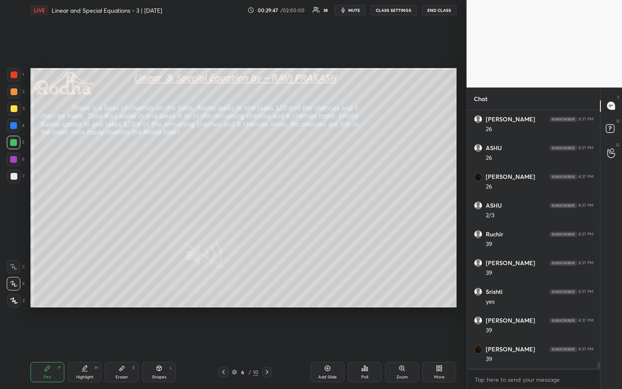
click at [18, 96] on div at bounding box center [14, 92] width 14 height 14
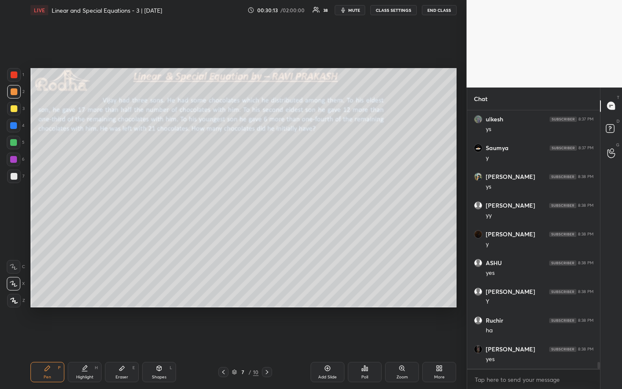
scroll to position [9969, 0]
drag, startPoint x: 17, startPoint y: 106, endPoint x: 21, endPoint y: 107, distance: 4.3
click at [17, 106] on div at bounding box center [14, 109] width 14 height 14
click at [352, 11] on span "mute" at bounding box center [354, 10] width 12 height 6
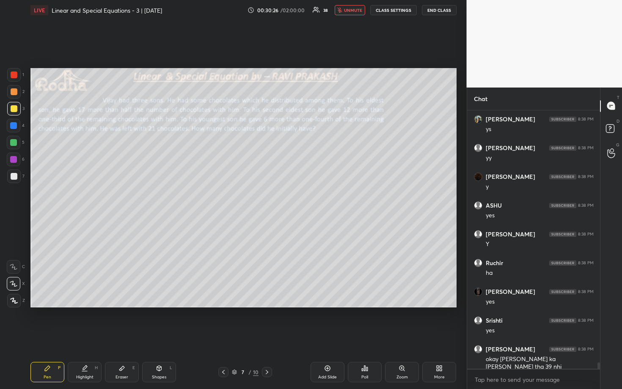
click at [434, 9] on button "END CLASS" at bounding box center [439, 10] width 35 height 10
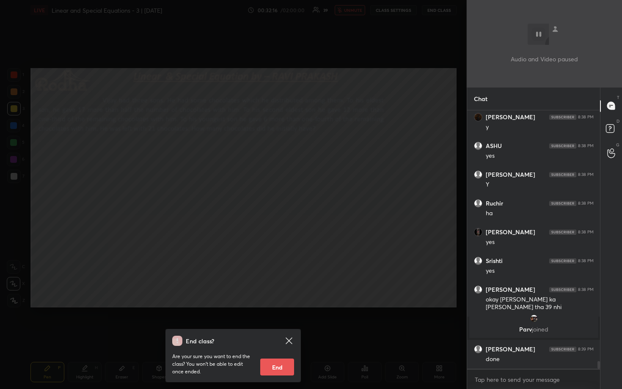
scroll to position [8668, 0]
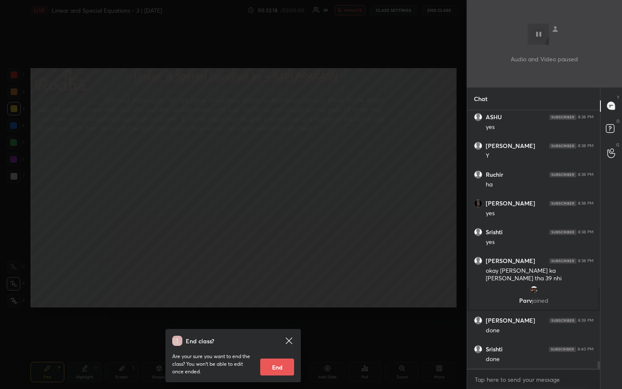
click at [277, 241] on div "End class? Are your sure you want to end the class? You won’t be able to edit o…" at bounding box center [233, 194] width 467 height 389
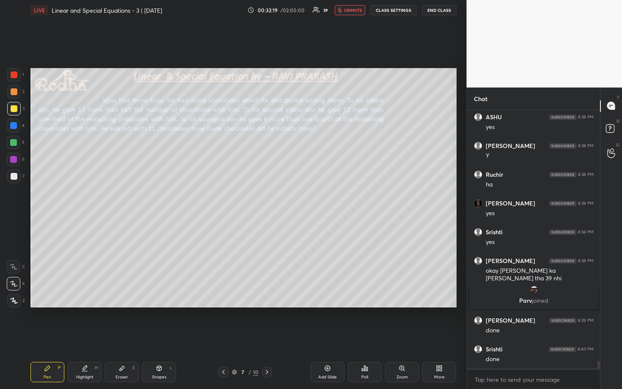
drag, startPoint x: 356, startPoint y: 9, endPoint x: 359, endPoint y: 13, distance: 4.5
click at [356, 9] on span "unmute" at bounding box center [353, 10] width 18 height 6
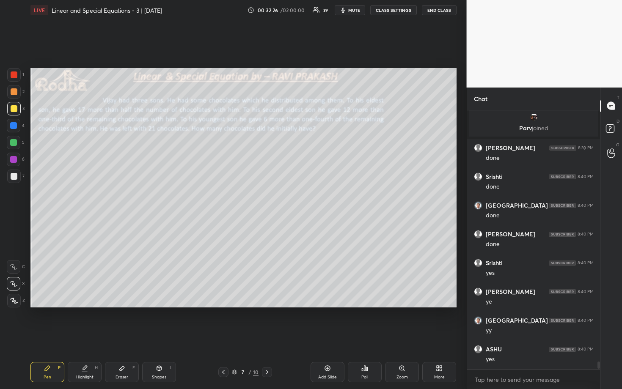
scroll to position [8869, 0]
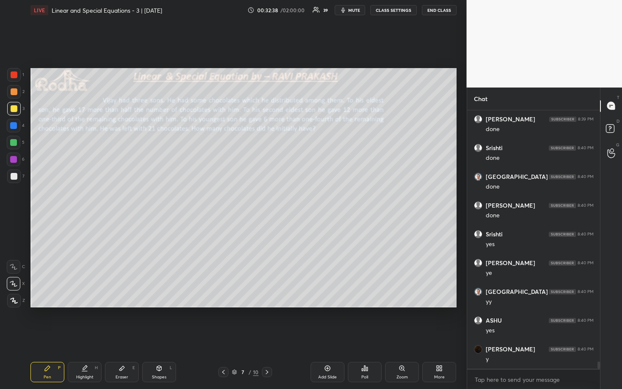
click at [367, 323] on icon at bounding box center [367, 369] width 1 height 4
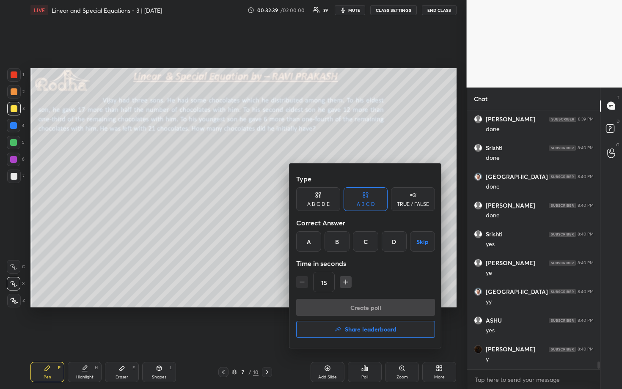
click at [394, 246] on div "D" at bounding box center [394, 242] width 25 height 20
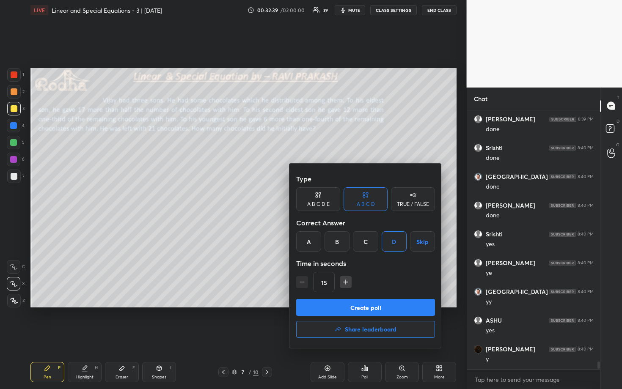
click at [375, 306] on button "Create poll" at bounding box center [365, 307] width 139 height 17
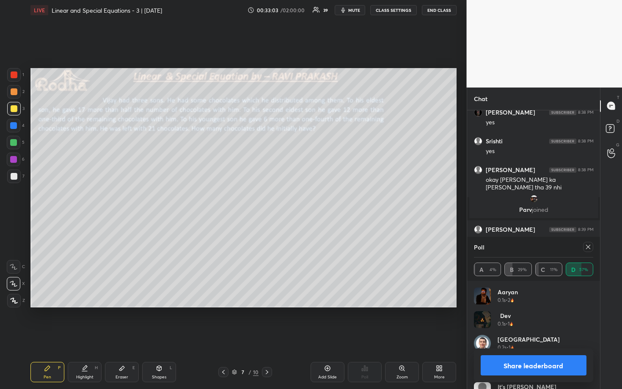
scroll to position [8880, 0]
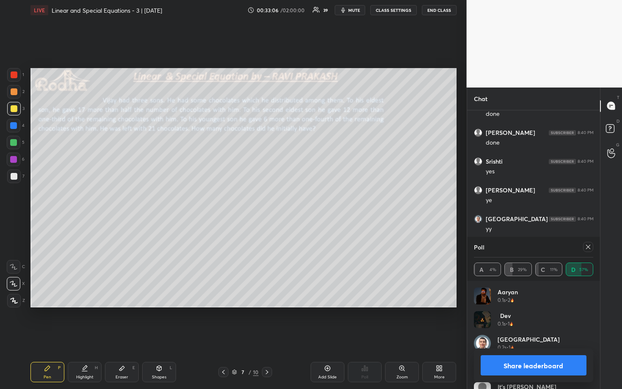
click at [591, 245] on icon at bounding box center [588, 247] width 7 height 7
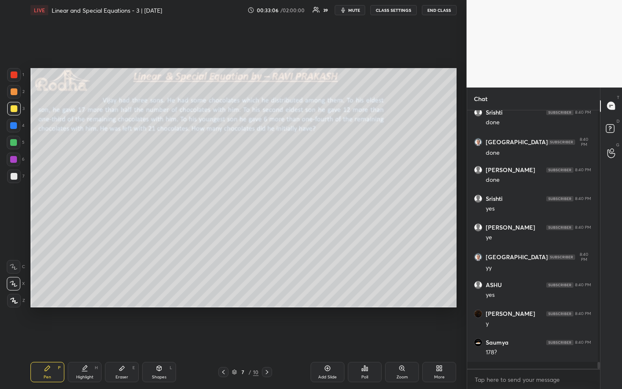
scroll to position [0, 0]
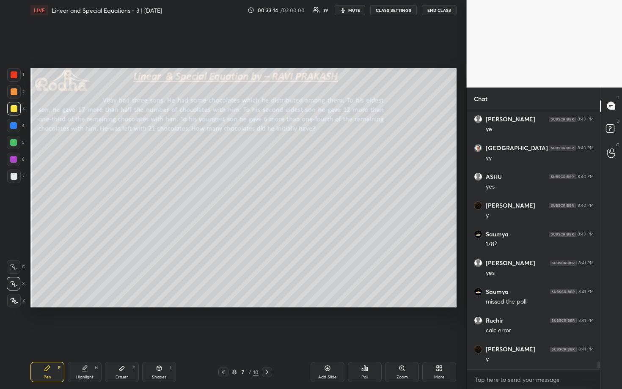
click at [16, 125] on div at bounding box center [13, 125] width 7 height 7
click at [11, 144] on div at bounding box center [13, 142] width 7 height 7
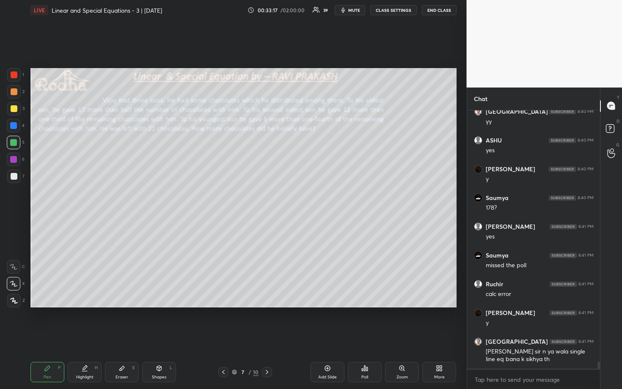
click at [14, 108] on div at bounding box center [14, 108] width 7 height 7
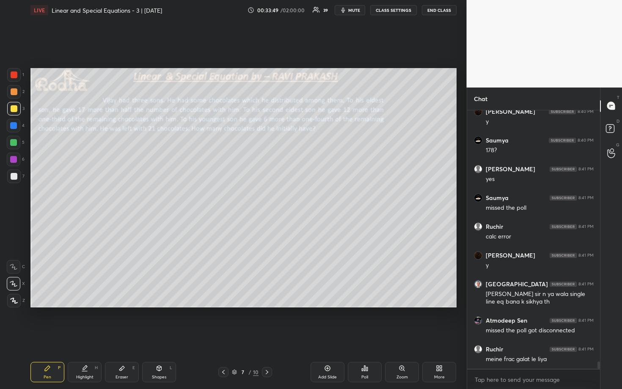
scroll to position [9091, 0]
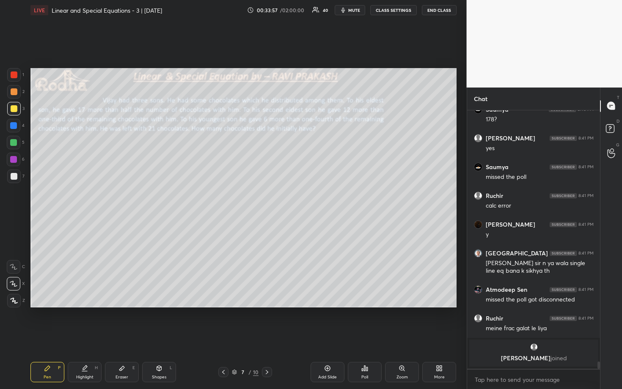
click at [14, 94] on div at bounding box center [14, 91] width 7 height 7
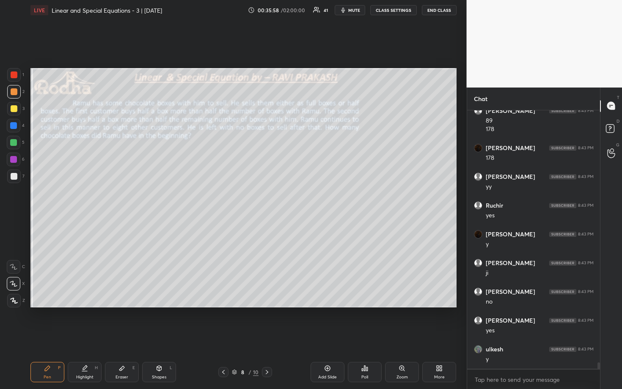
scroll to position [10050, 0]
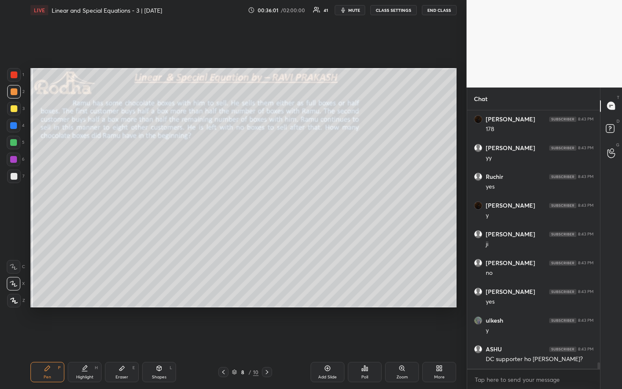
click at [16, 106] on div at bounding box center [14, 109] width 14 height 14
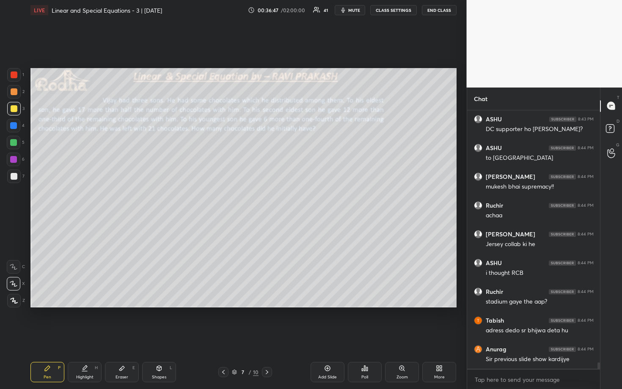
scroll to position [10289, 0]
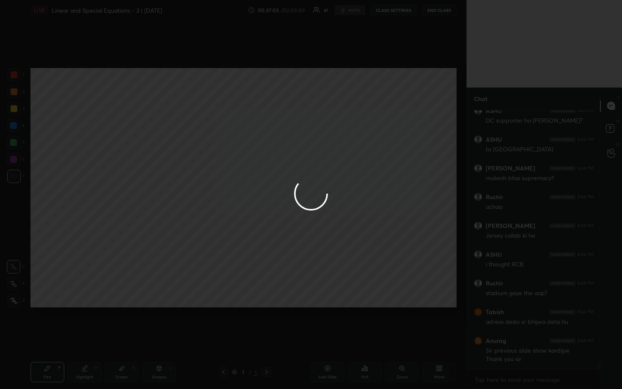
click at [361, 109] on div at bounding box center [311, 194] width 622 height 389
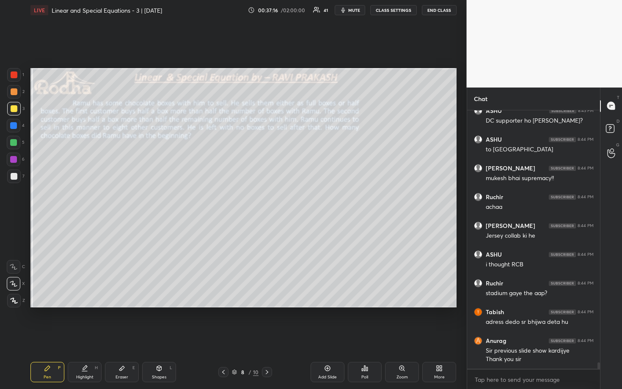
click at [355, 9] on span "mute" at bounding box center [354, 10] width 12 height 6
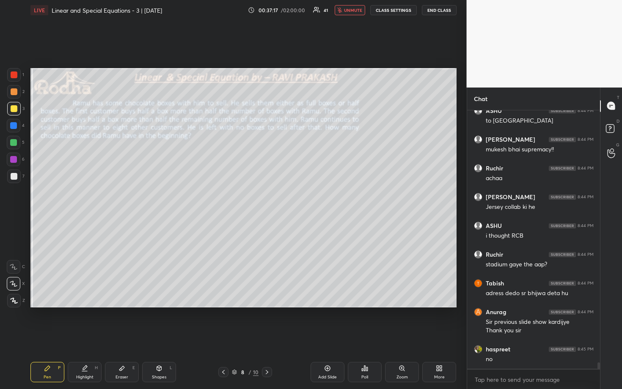
scroll to position [10347, 0]
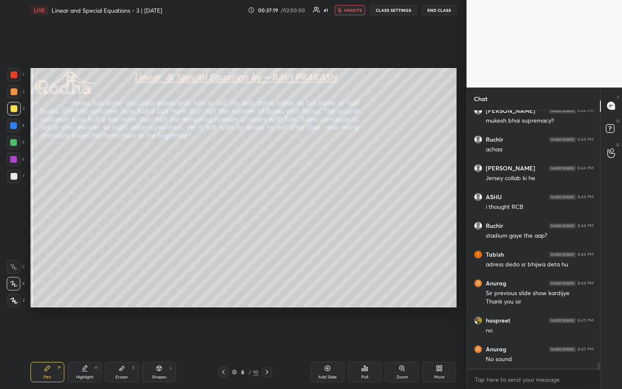
click at [348, 10] on span "unmute" at bounding box center [353, 10] width 18 height 6
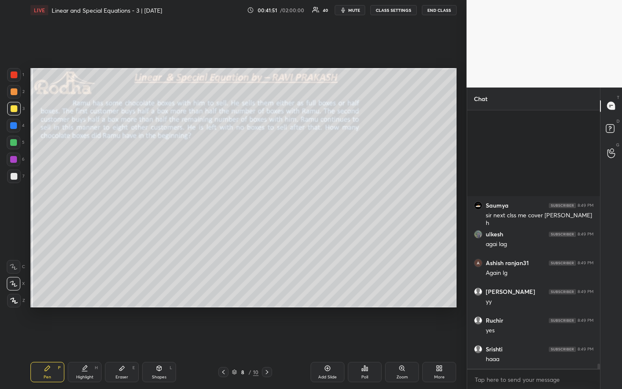
scroll to position [13105, 0]
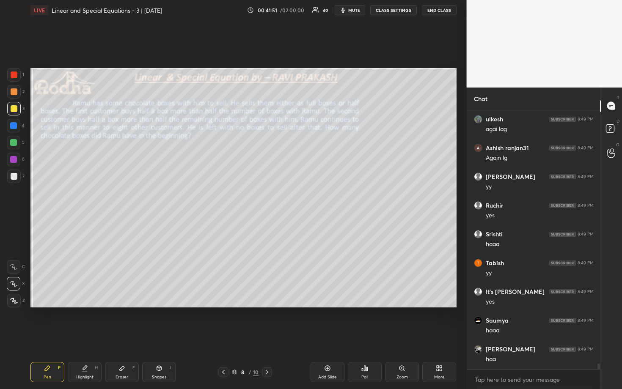
click at [15, 142] on div at bounding box center [13, 142] width 7 height 7
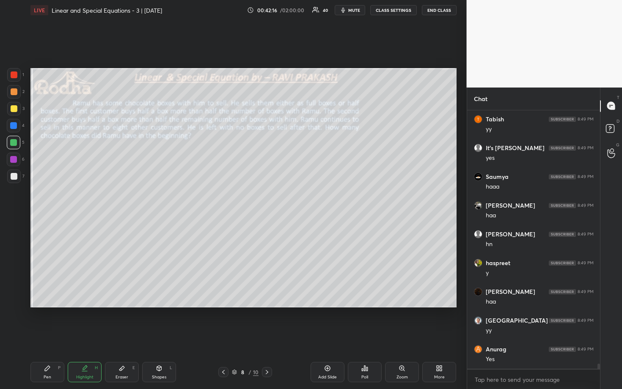
scroll to position [13277, 0]
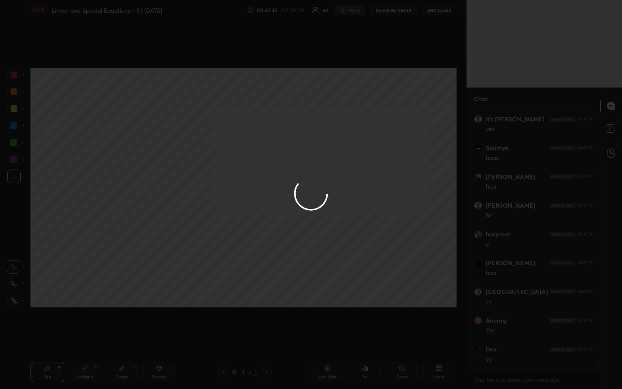
click at [225, 164] on div "1 2 3 4 5 6 7 R O A L C X Z Erase all C X Z LIVE Linear and Special Equations -…" at bounding box center [311, 194] width 622 height 389
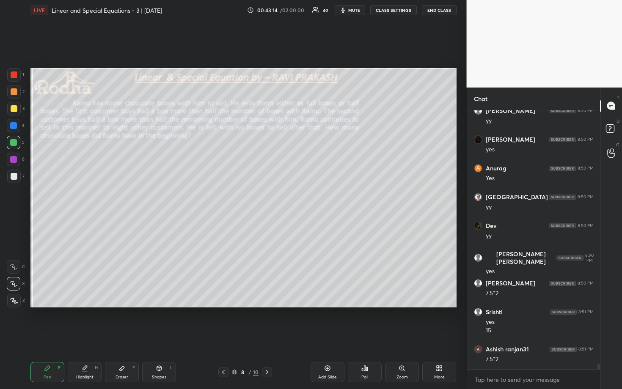
scroll to position [13833, 0]
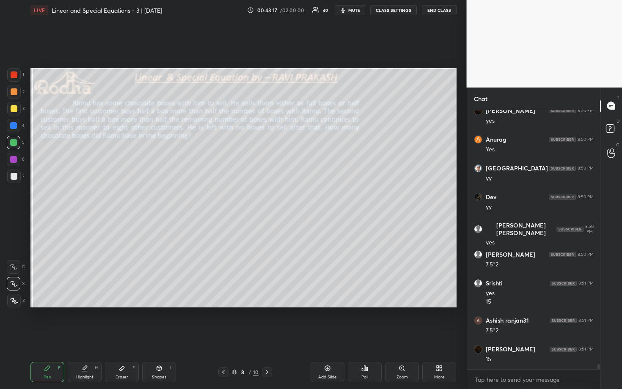
click at [15, 94] on div at bounding box center [14, 91] width 7 height 7
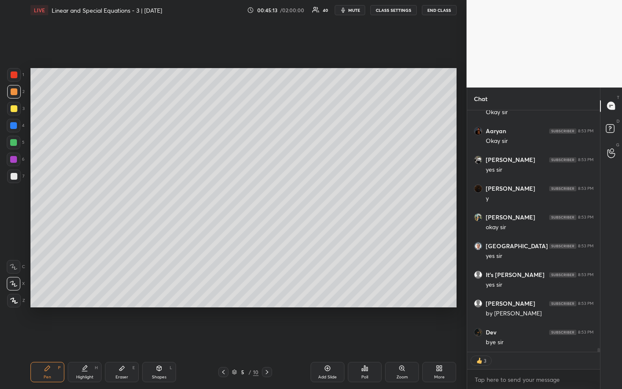
scroll to position [15412, 0]
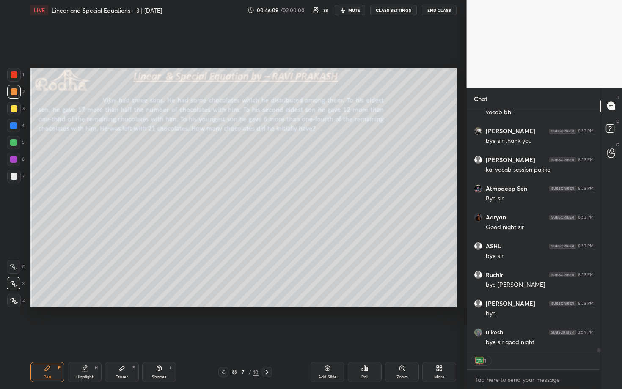
click at [440, 11] on button "END CLASS" at bounding box center [439, 10] width 35 height 10
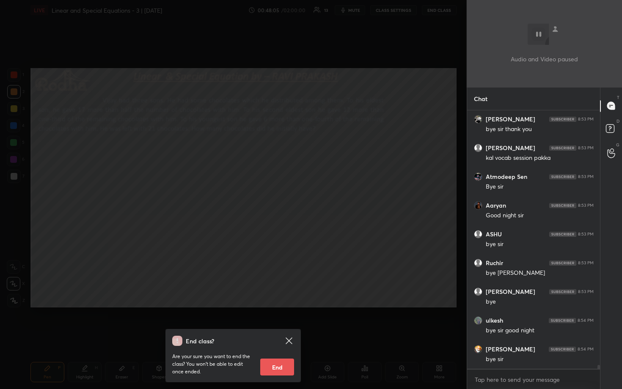
scroll to position [17162, 0]
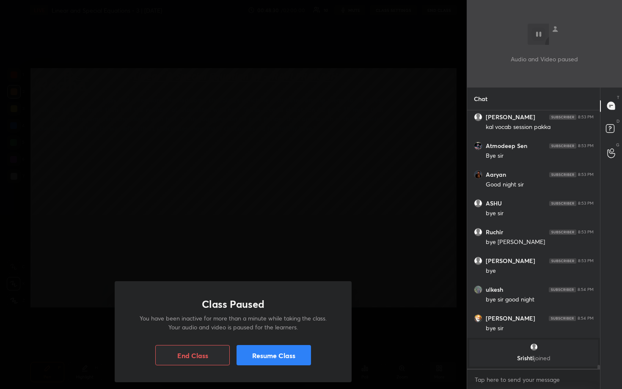
click at [198, 323] on button "End Class" at bounding box center [192, 355] width 74 height 20
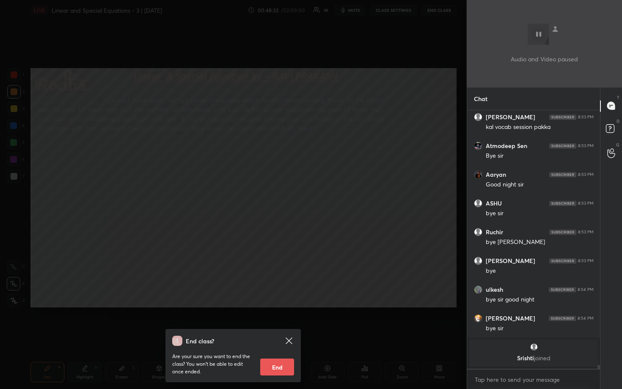
click at [271, 323] on button "End" at bounding box center [277, 367] width 34 height 17
type textarea "x"
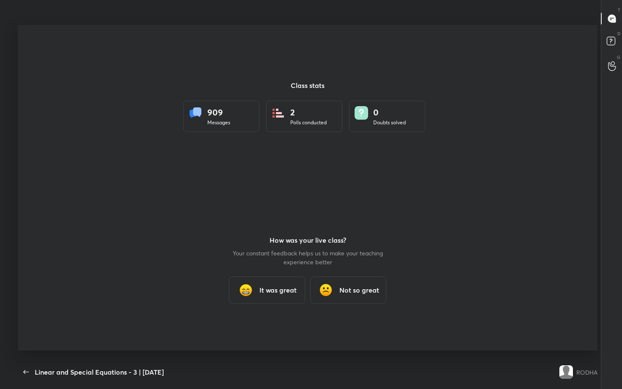
scroll to position [41991, 41711]
